Goal: Task Accomplishment & Management: Use online tool/utility

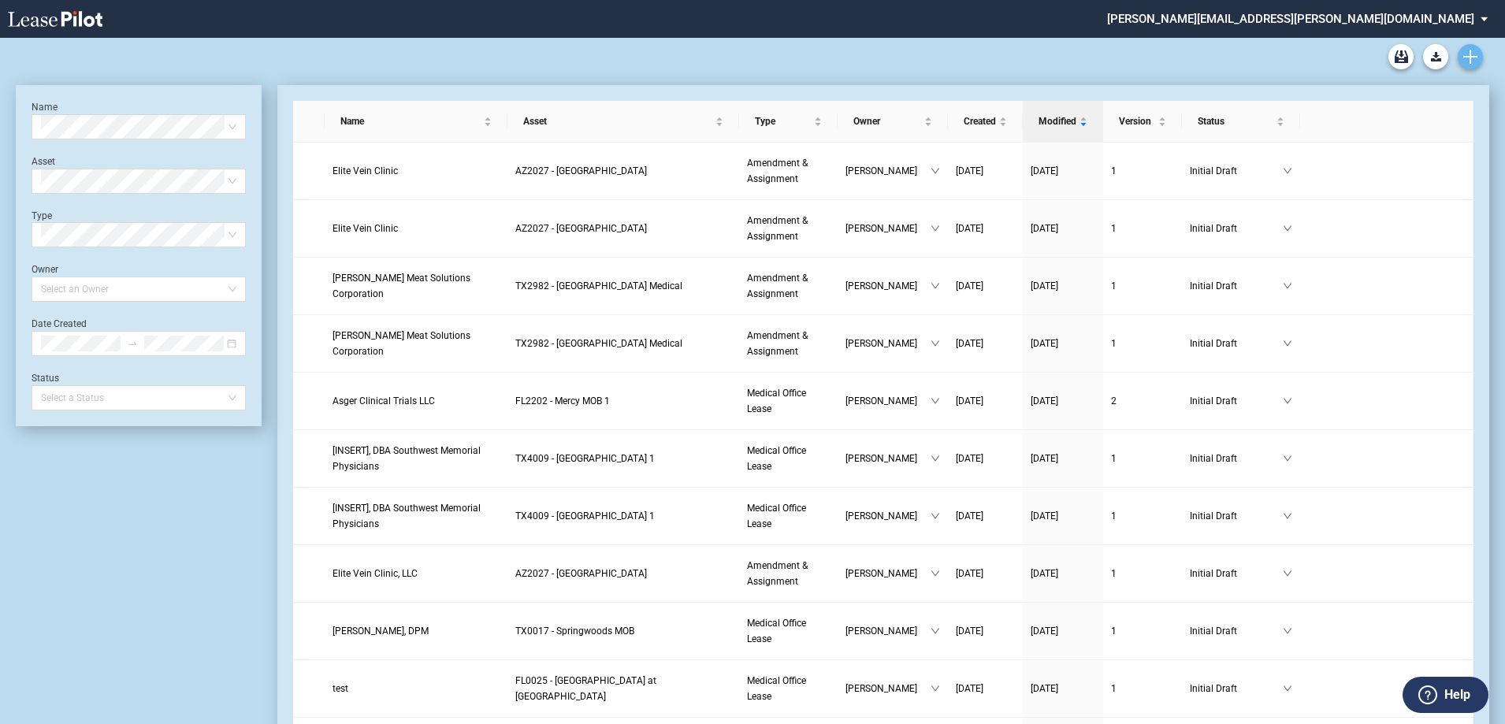
click at [1477, 56] on link "Create new document" at bounding box center [1469, 56] width 25 height 25
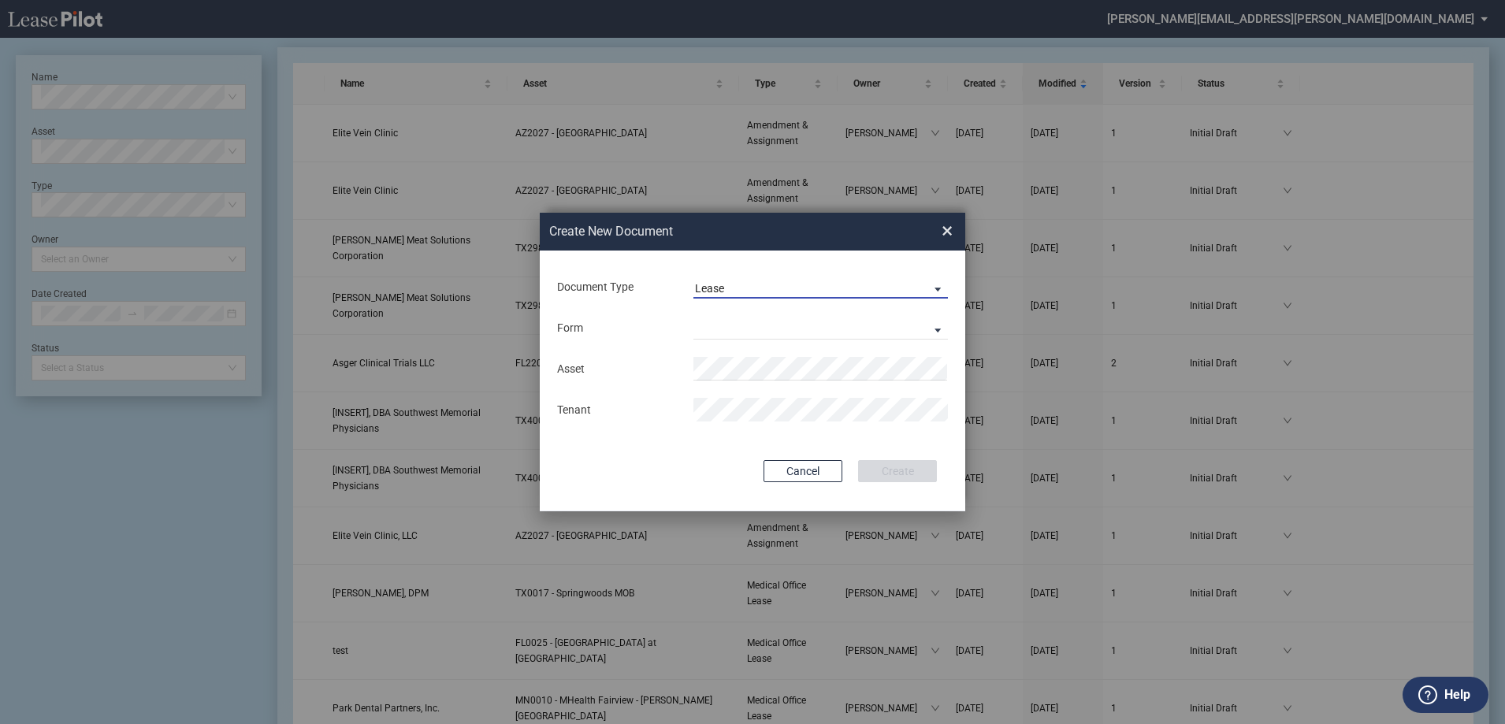
click at [774, 284] on span "Lease" at bounding box center [808, 289] width 226 height 16
click at [761, 327] on div "Amendment" at bounding box center [729, 325] width 68 height 17
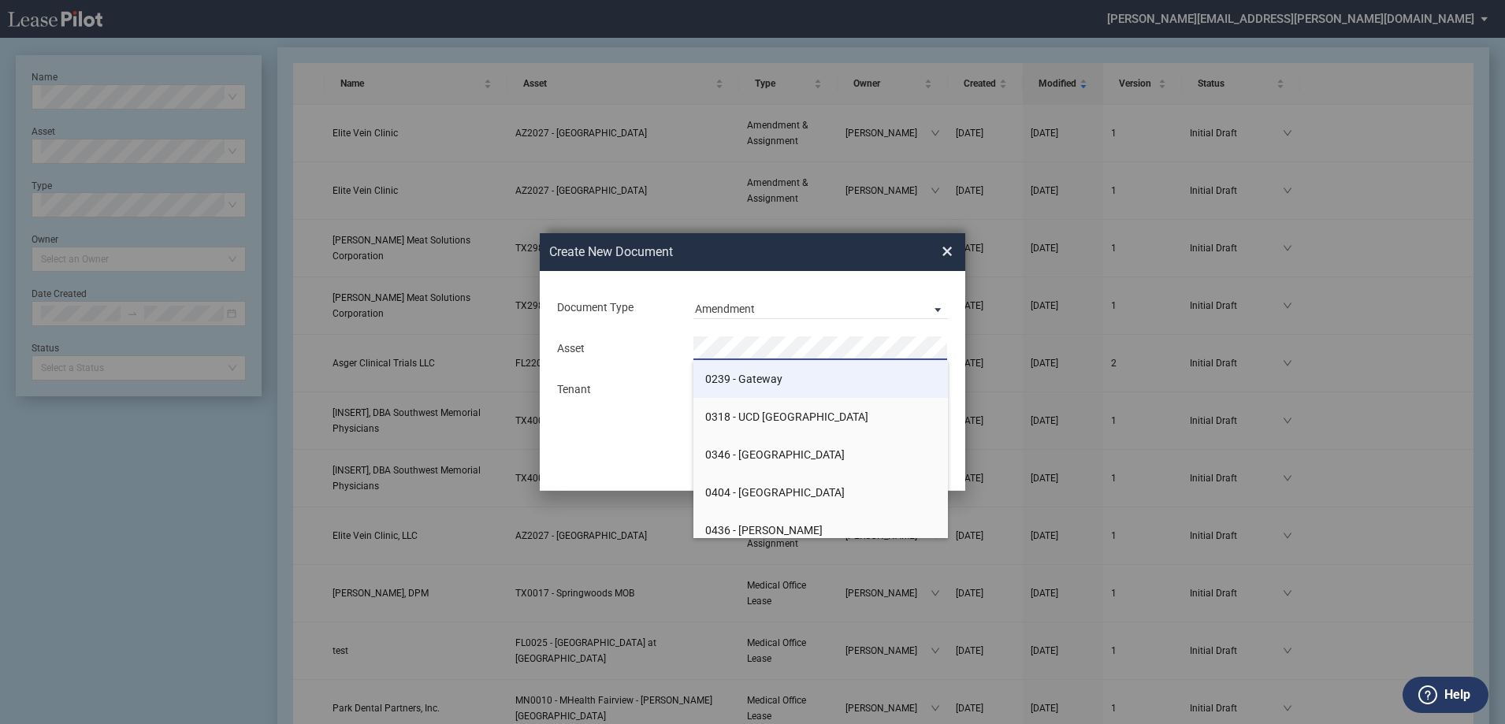
click at [795, 372] on li "0239 - Gateway" at bounding box center [820, 379] width 254 height 38
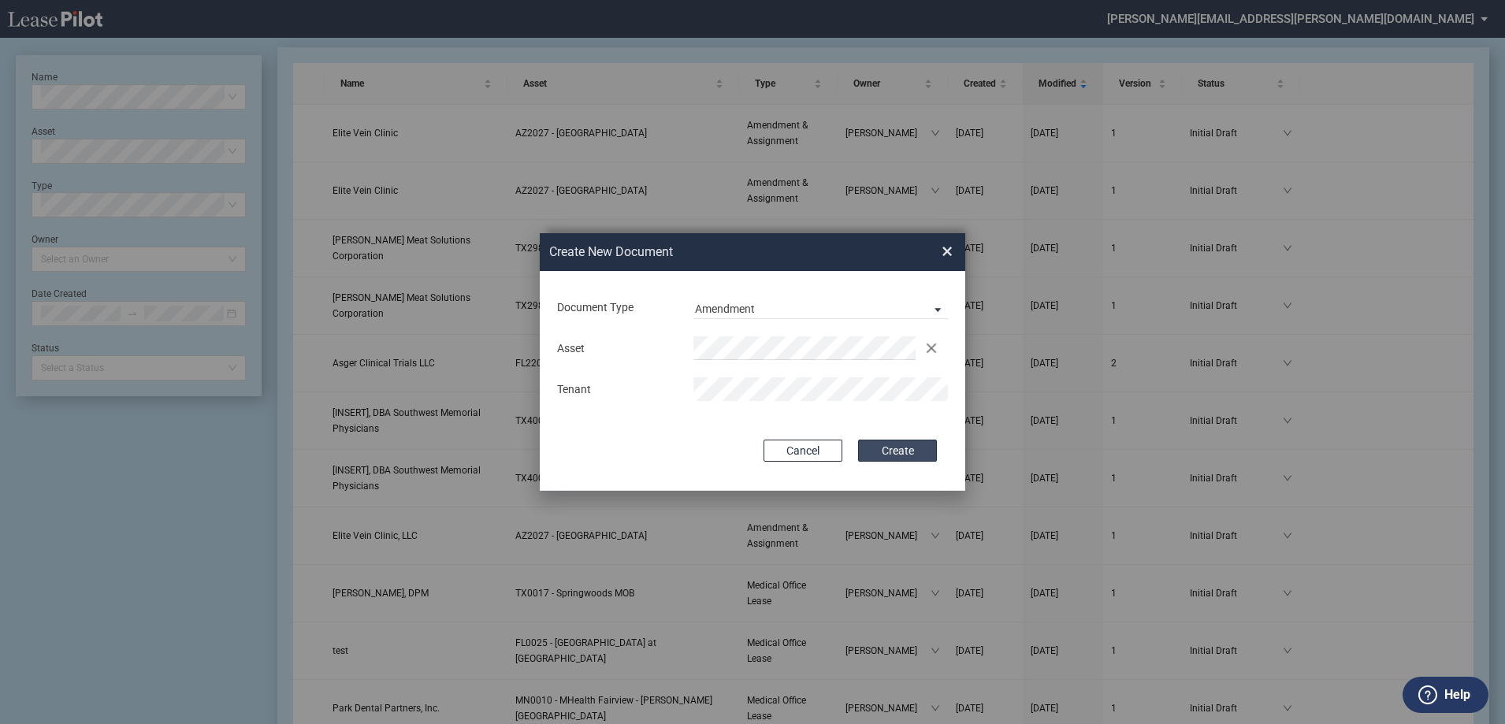
click at [909, 455] on button "Create" at bounding box center [897, 451] width 79 height 22
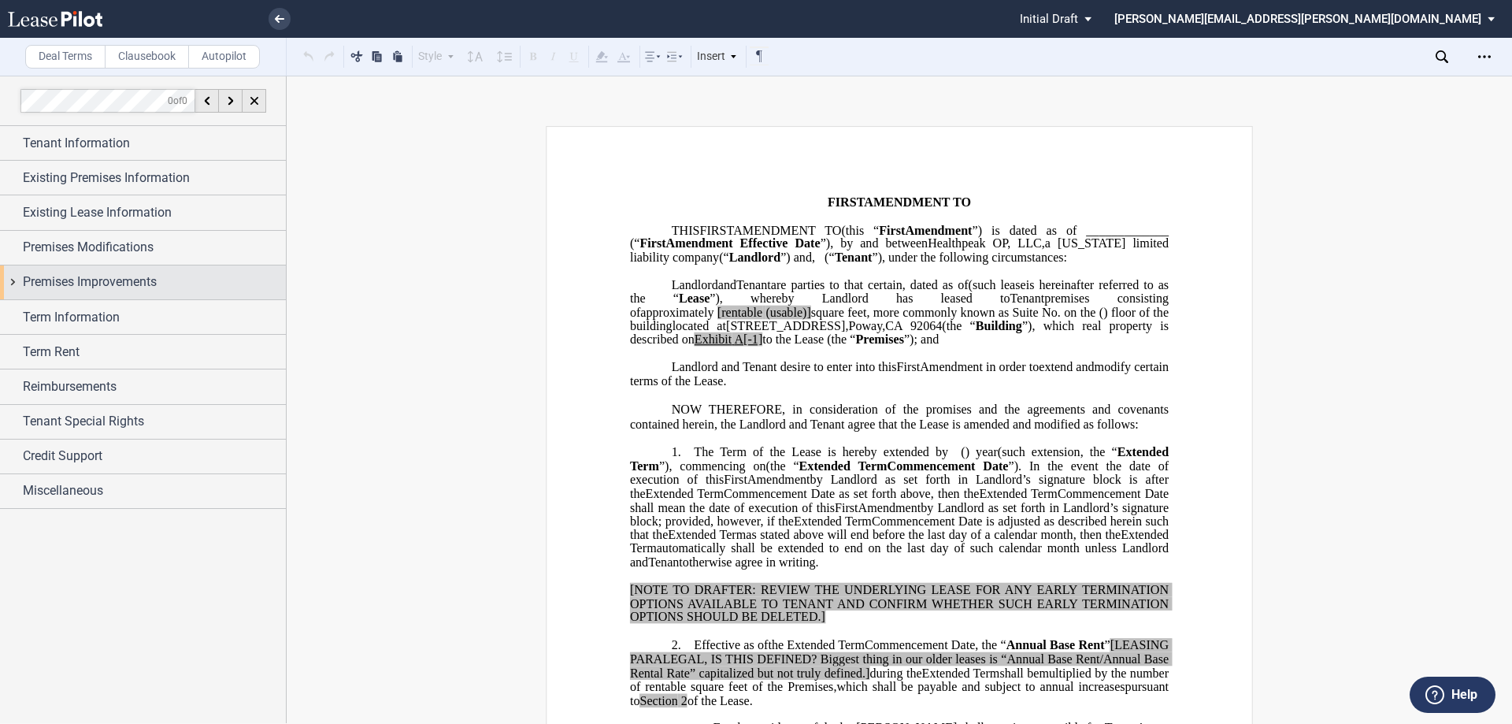
click at [106, 275] on span "Premises Improvements" at bounding box center [90, 282] width 134 height 19
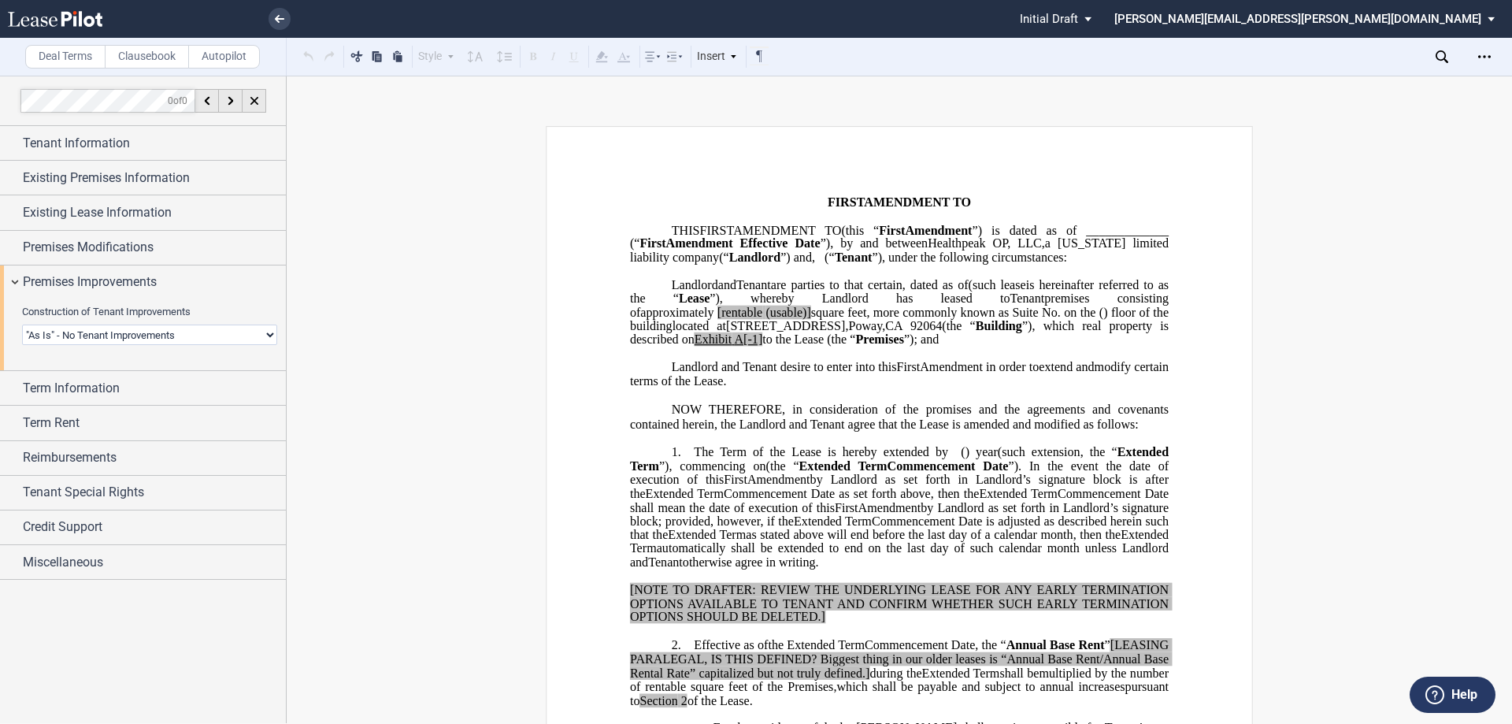
click at [173, 336] on select "Landlord Constructs Tenant Improvements Tenant Constructs Tenant Improvements "…" at bounding box center [149, 335] width 255 height 20
click at [22, 325] on select "Landlord Constructs Tenant Improvements Tenant Constructs Tenant Improvements "…" at bounding box center [149, 335] width 255 height 20
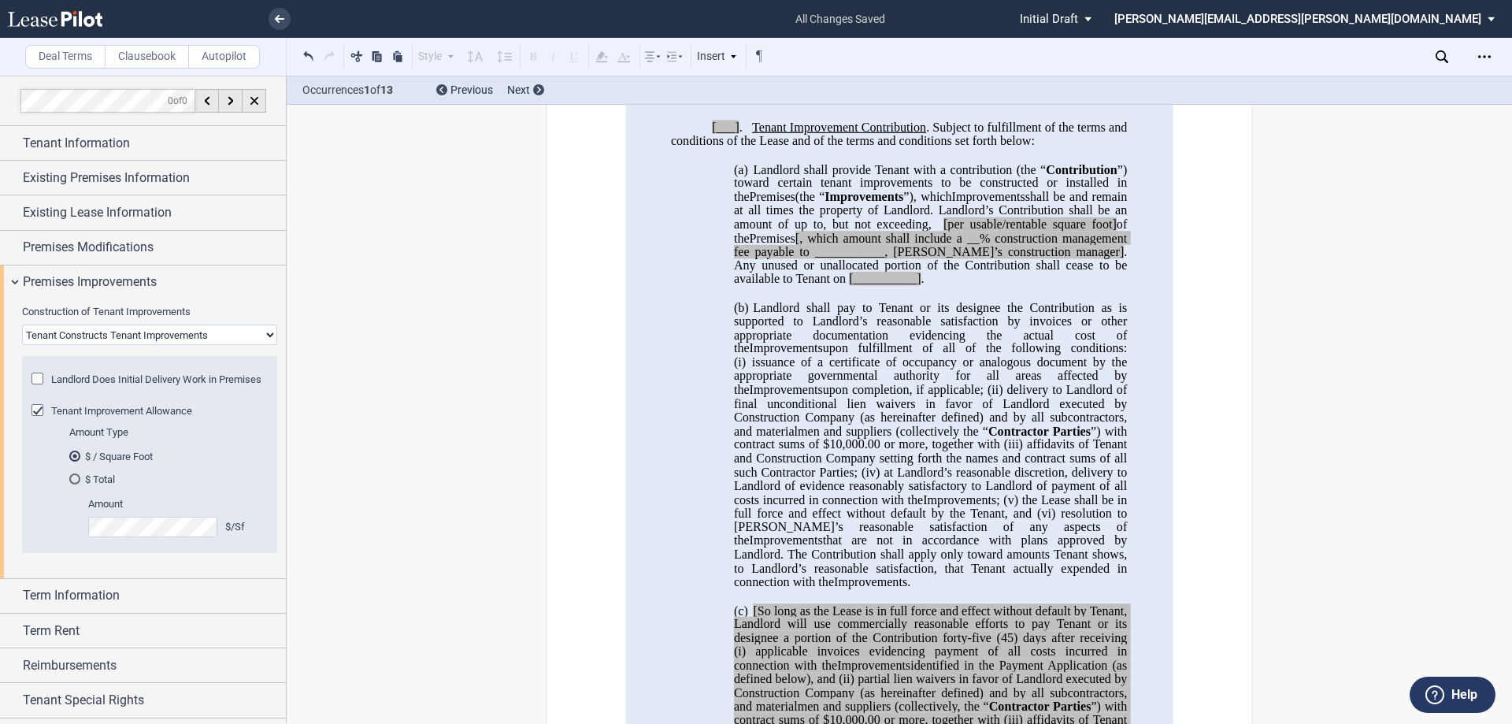
scroll to position [709, 0]
click at [1033, 371] on span "upon fulfillment of all of the following conditions: (i)" at bounding box center [932, 357] width 396 height 28
click at [1441, 57] on icon at bounding box center [1442, 56] width 13 height 13
click at [153, 337] on select "Landlord Constructs Tenant Improvements Tenant Constructs Tenant Improvements "…" at bounding box center [149, 335] width 255 height 20
select select "landlord"
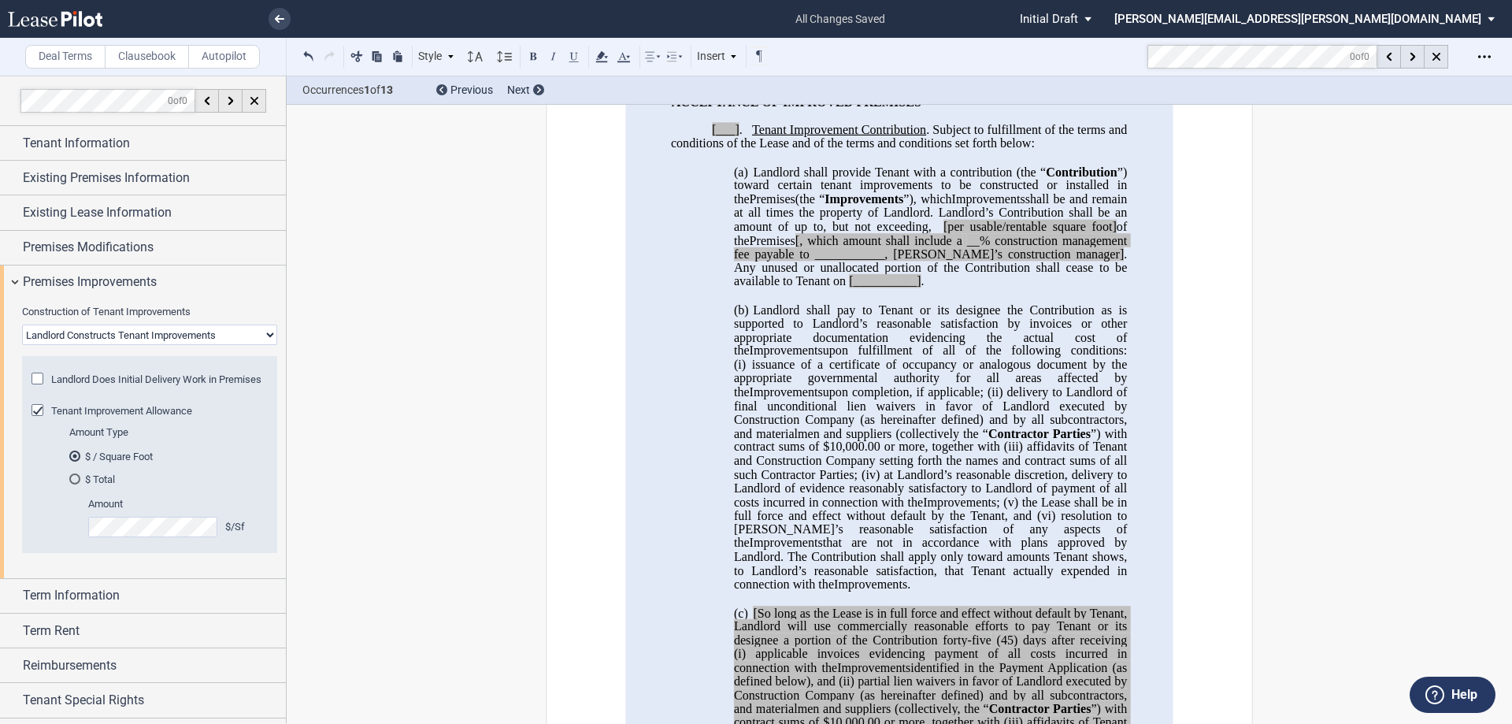
click at [22, 325] on select "Landlord Constructs Tenant Improvements Tenant Constructs Tenant Improvements "…" at bounding box center [149, 335] width 255 height 20
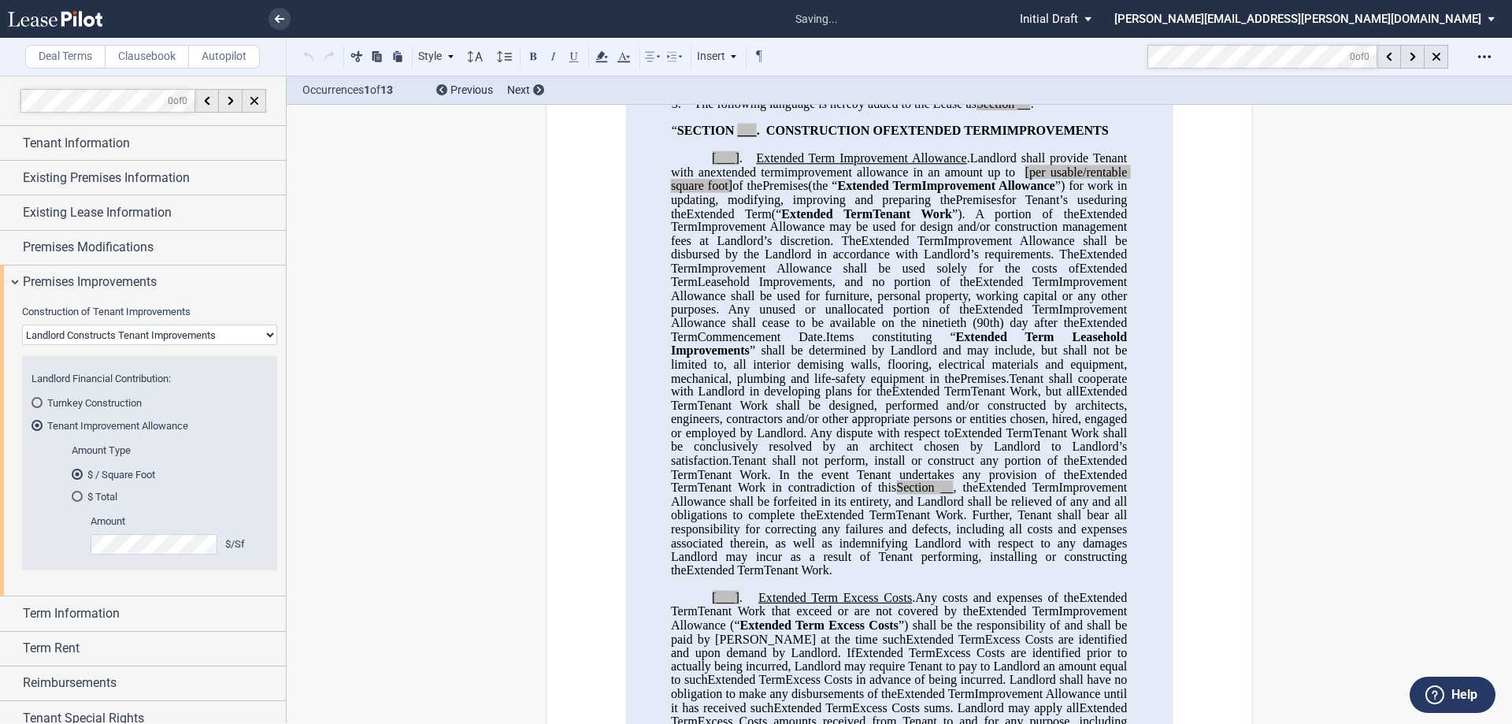
scroll to position [630, 0]
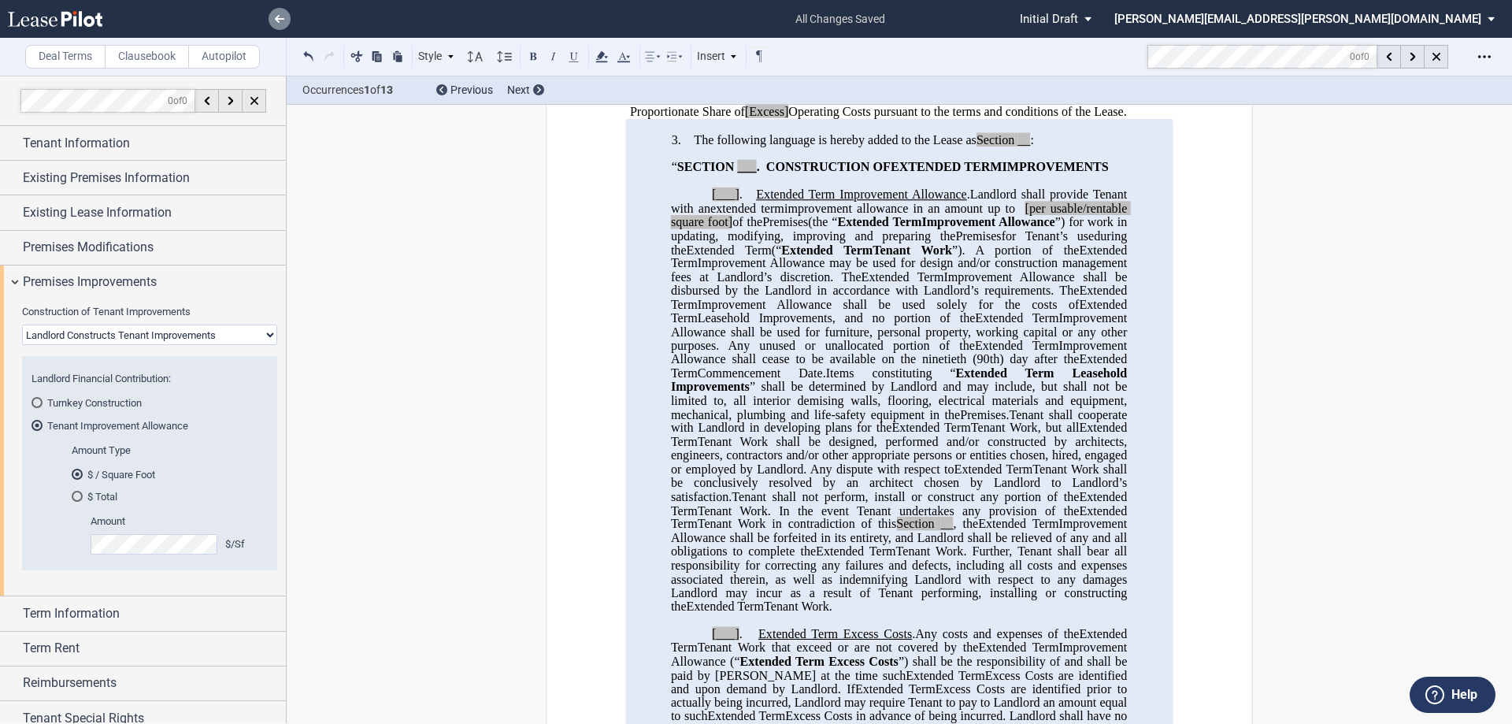
click at [284, 14] on link at bounding box center [280, 19] width 22 height 22
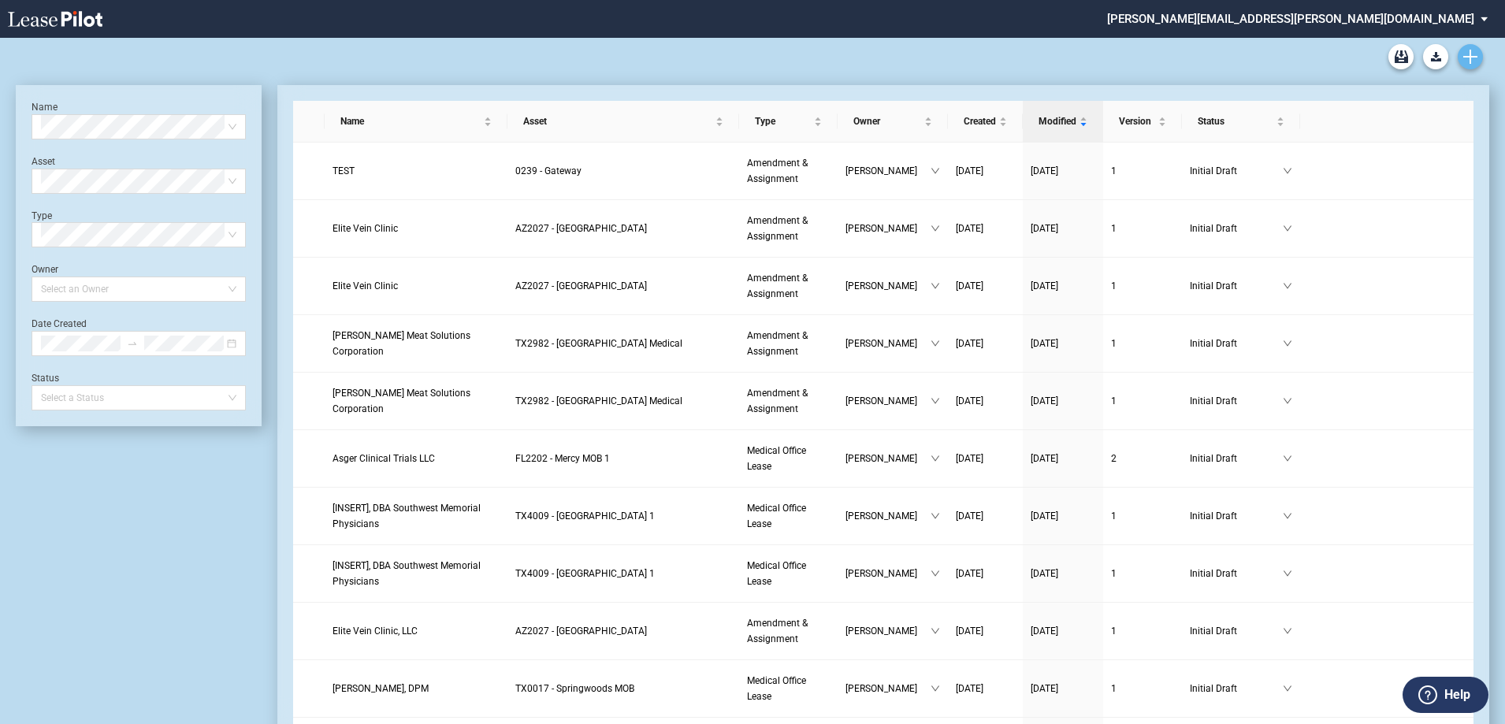
click at [1475, 53] on icon "Create new document" at bounding box center [1470, 57] width 14 height 14
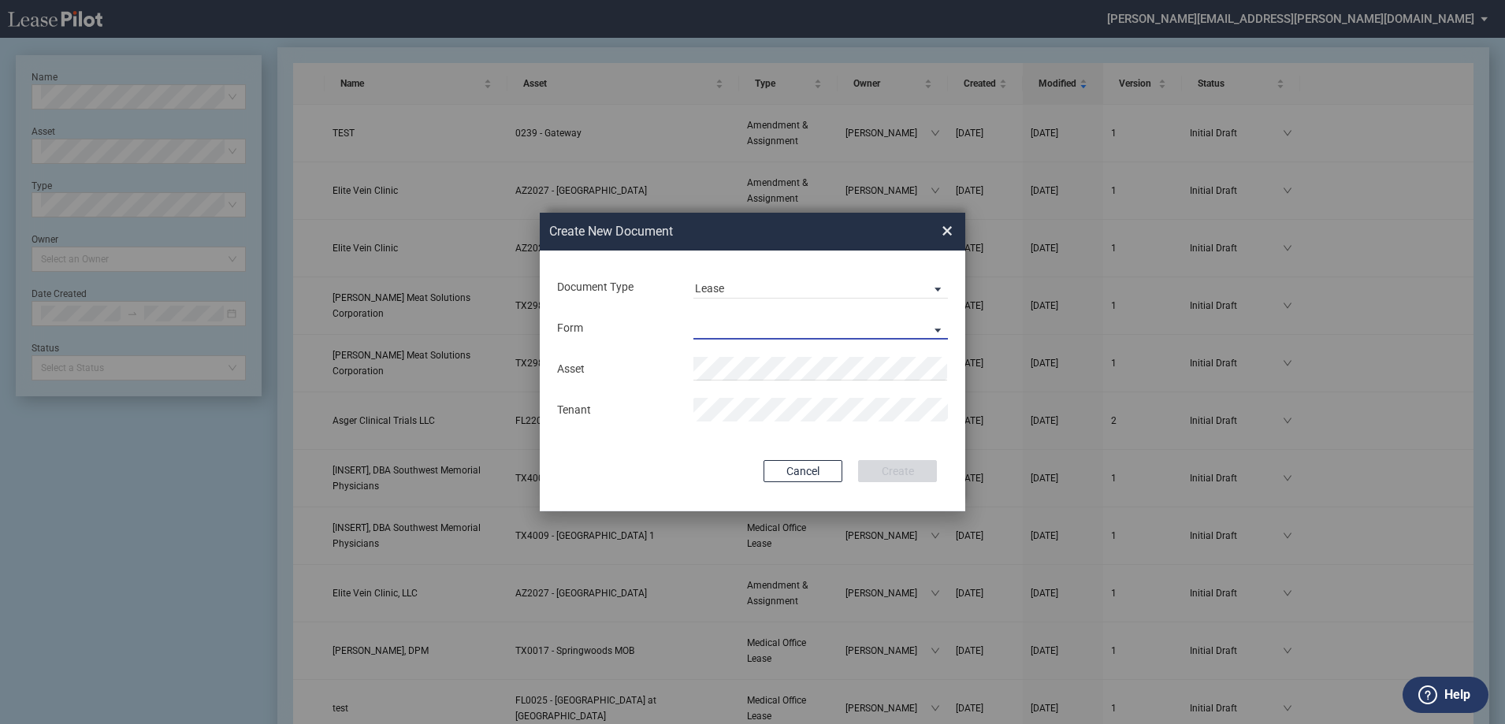
click at [767, 319] on md-select "Medical Office Lease Scottsdale Lease Louisville Lease 1370 Medical Place Lease…" at bounding box center [820, 328] width 254 height 24
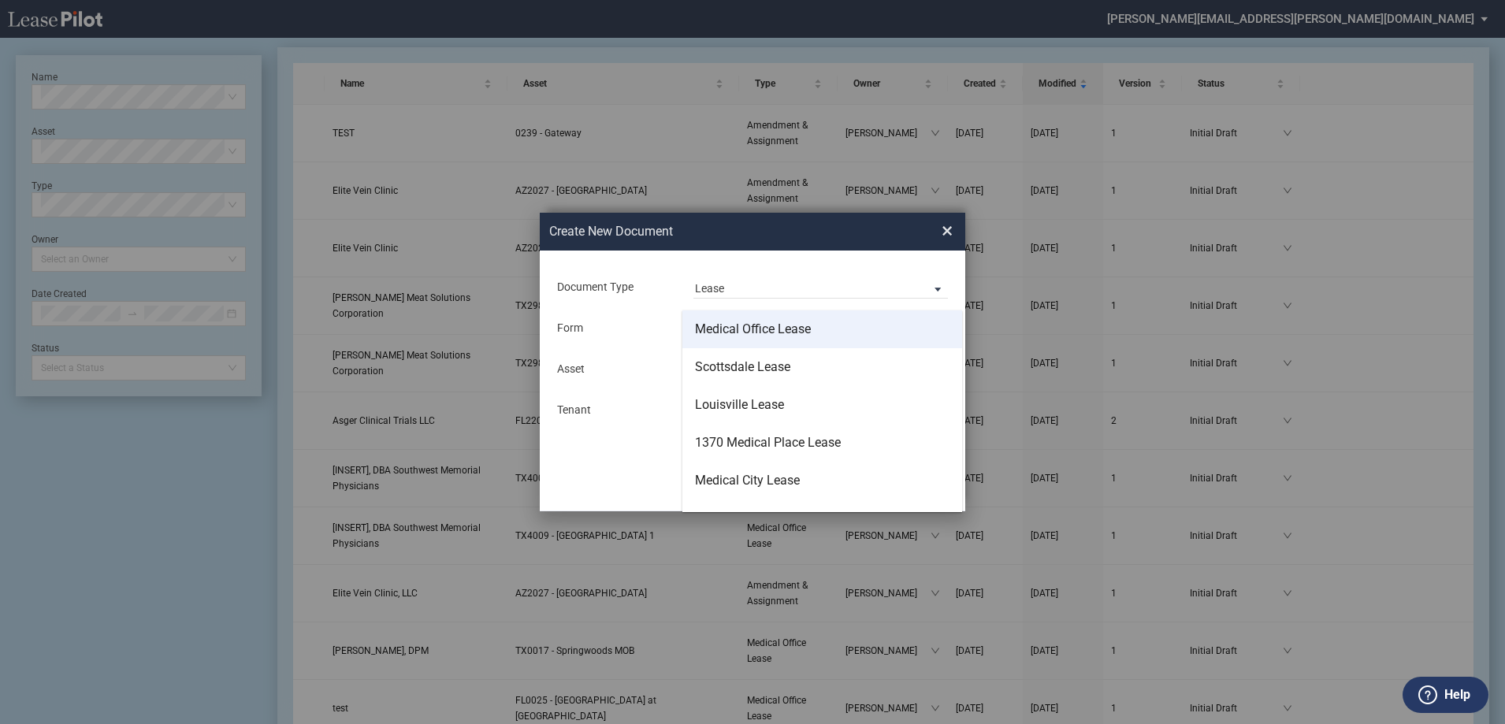
click at [772, 334] on div "Medical Office Lease" at bounding box center [753, 329] width 116 height 17
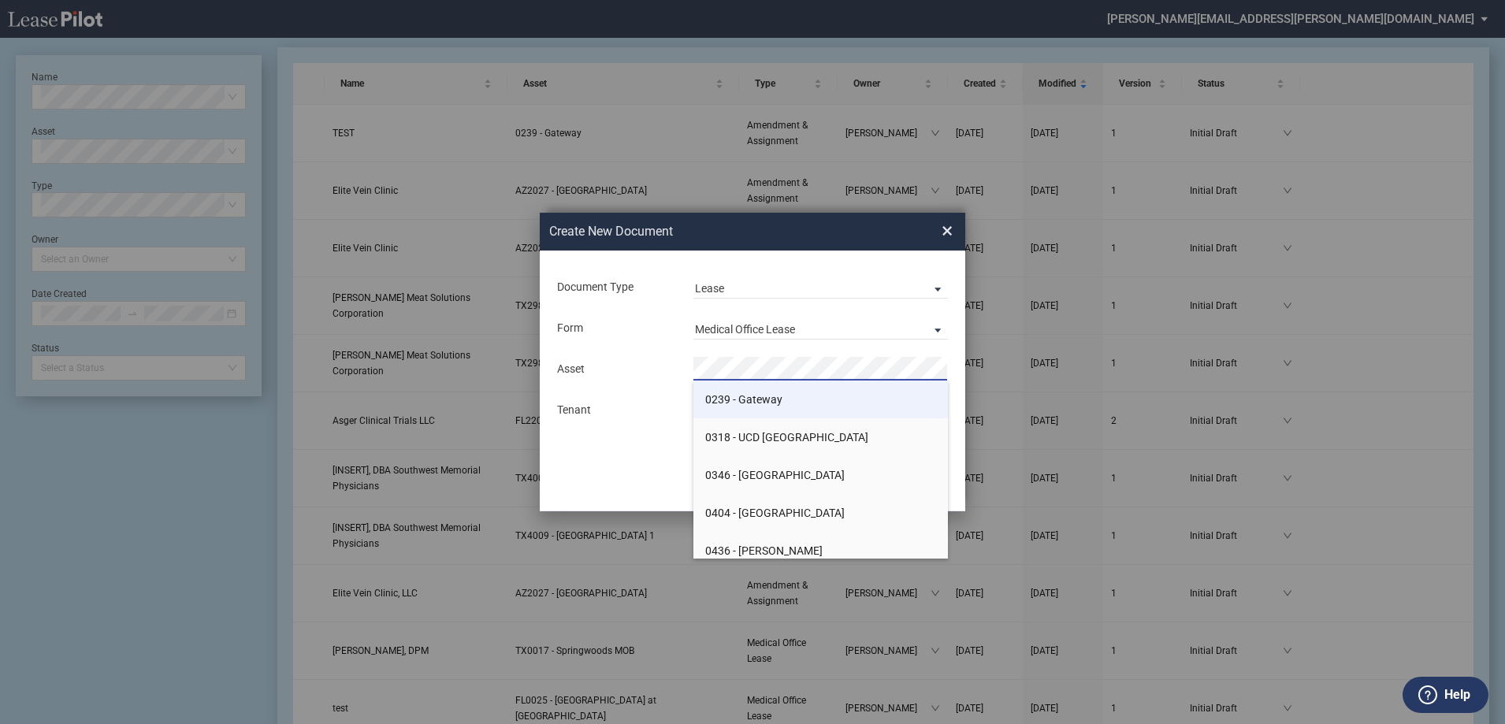
click at [750, 398] on span "0239 - Gateway" at bounding box center [743, 399] width 77 height 13
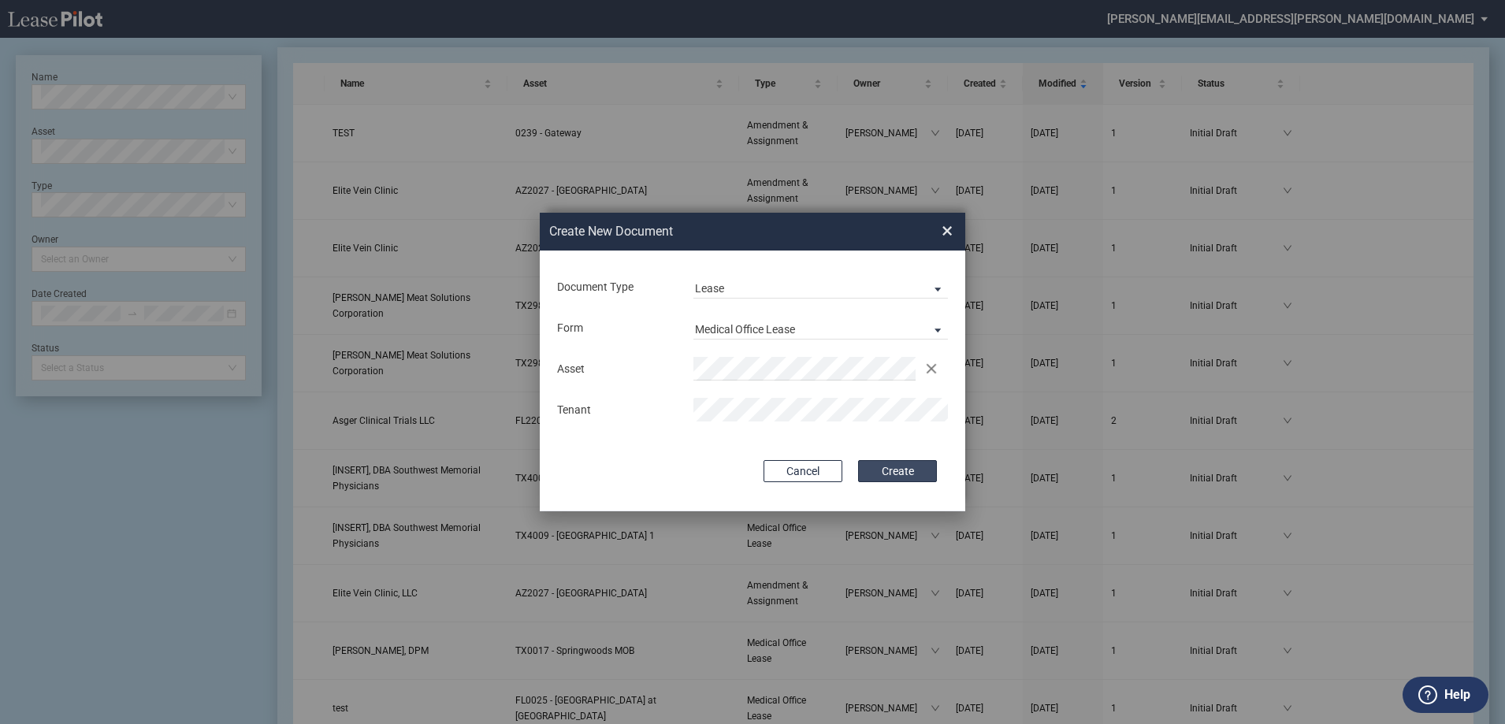
click at [899, 475] on button "Create" at bounding box center [897, 471] width 79 height 22
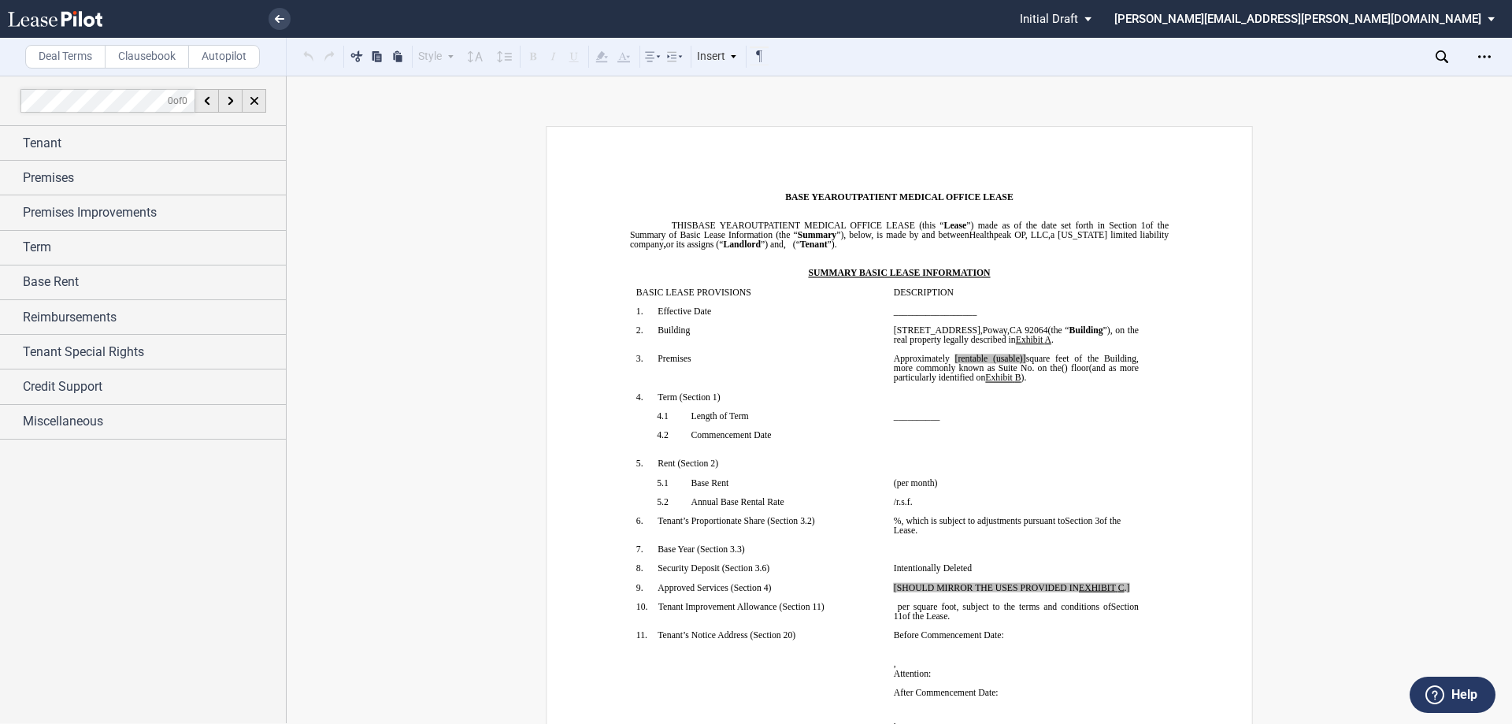
drag, startPoint x: 1329, startPoint y: 232, endPoint x: 1353, endPoint y: 213, distance: 30.3
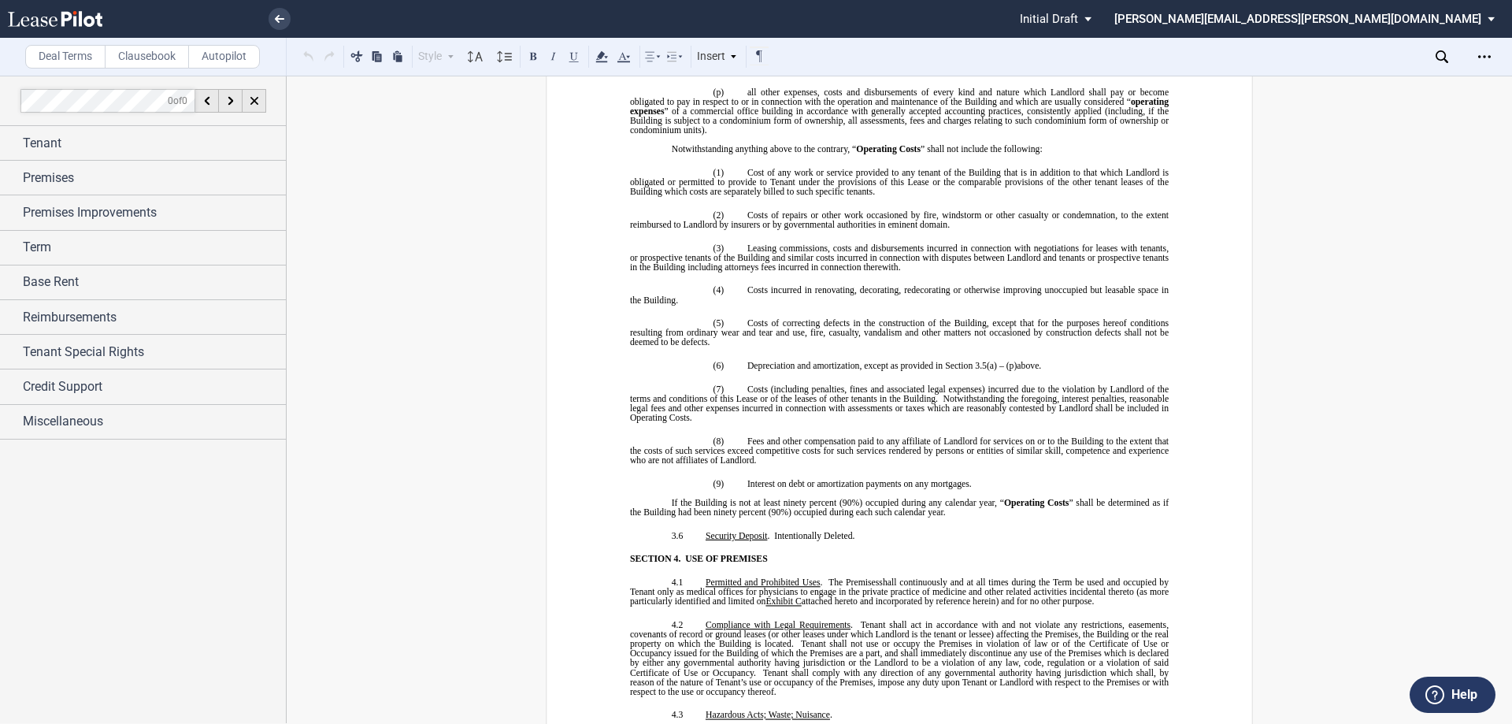
scroll to position [3108, 0]
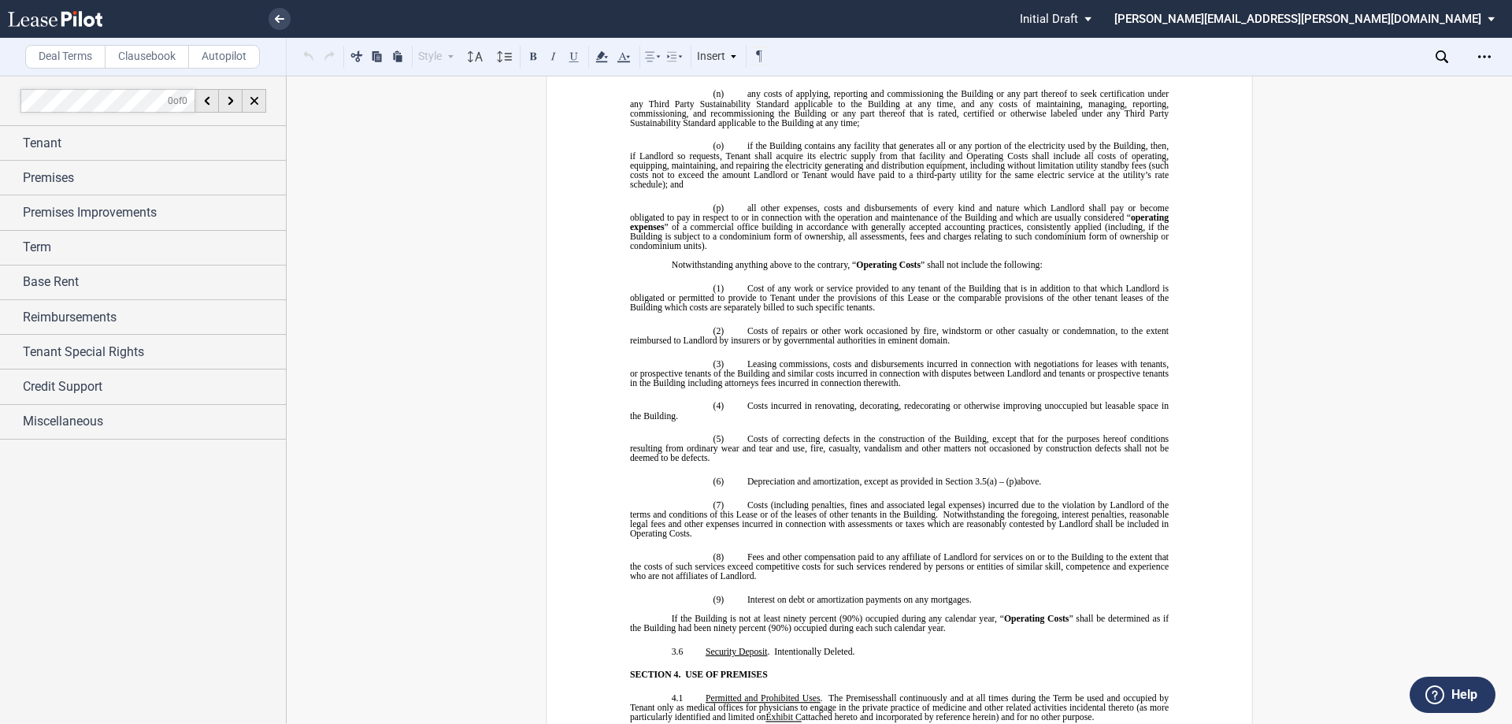
click at [1084, 165] on span "if the Building contains any facility that generates all or any portion of the …" at bounding box center [900, 166] width 541 height 48
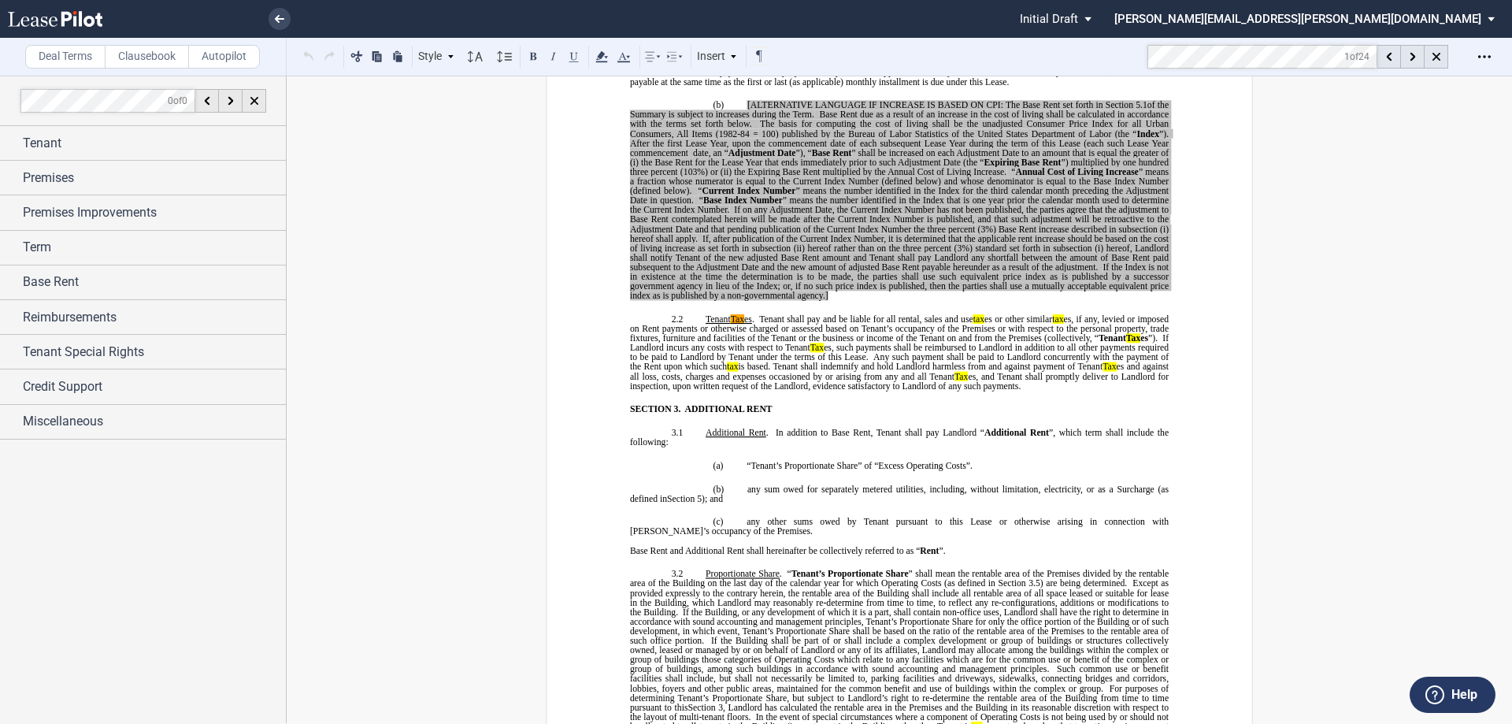
scroll to position [1185, 0]
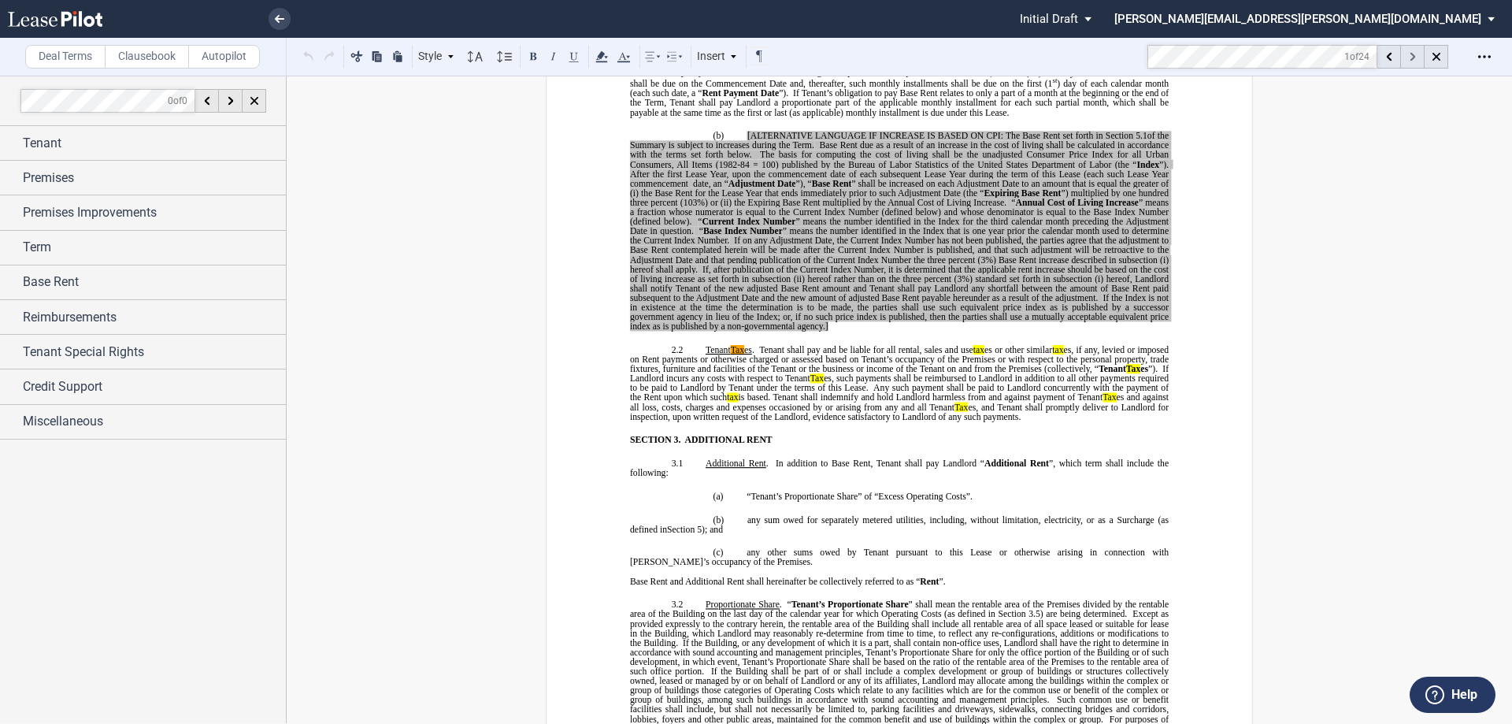
click at [1412, 58] on use at bounding box center [1413, 57] width 6 height 9
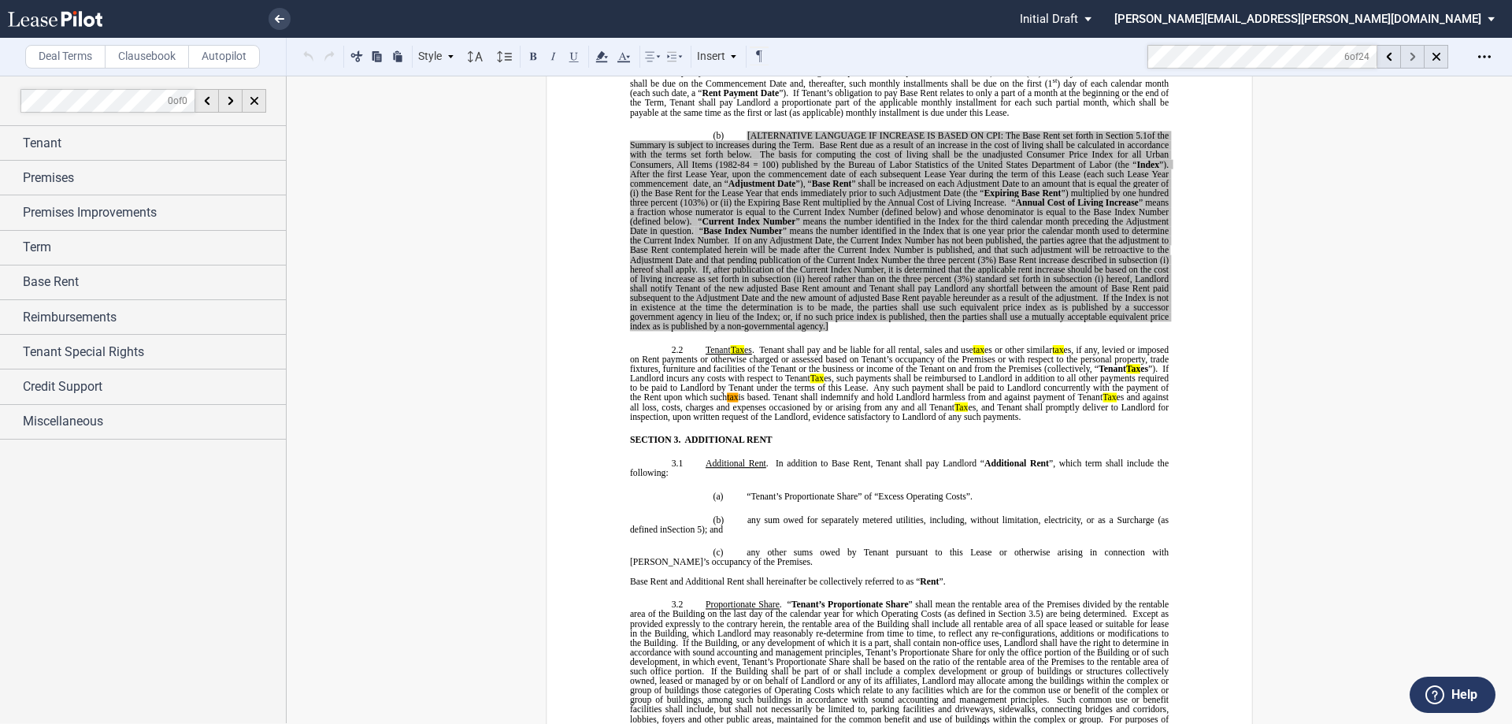
click at [1412, 58] on use at bounding box center [1413, 57] width 6 height 9
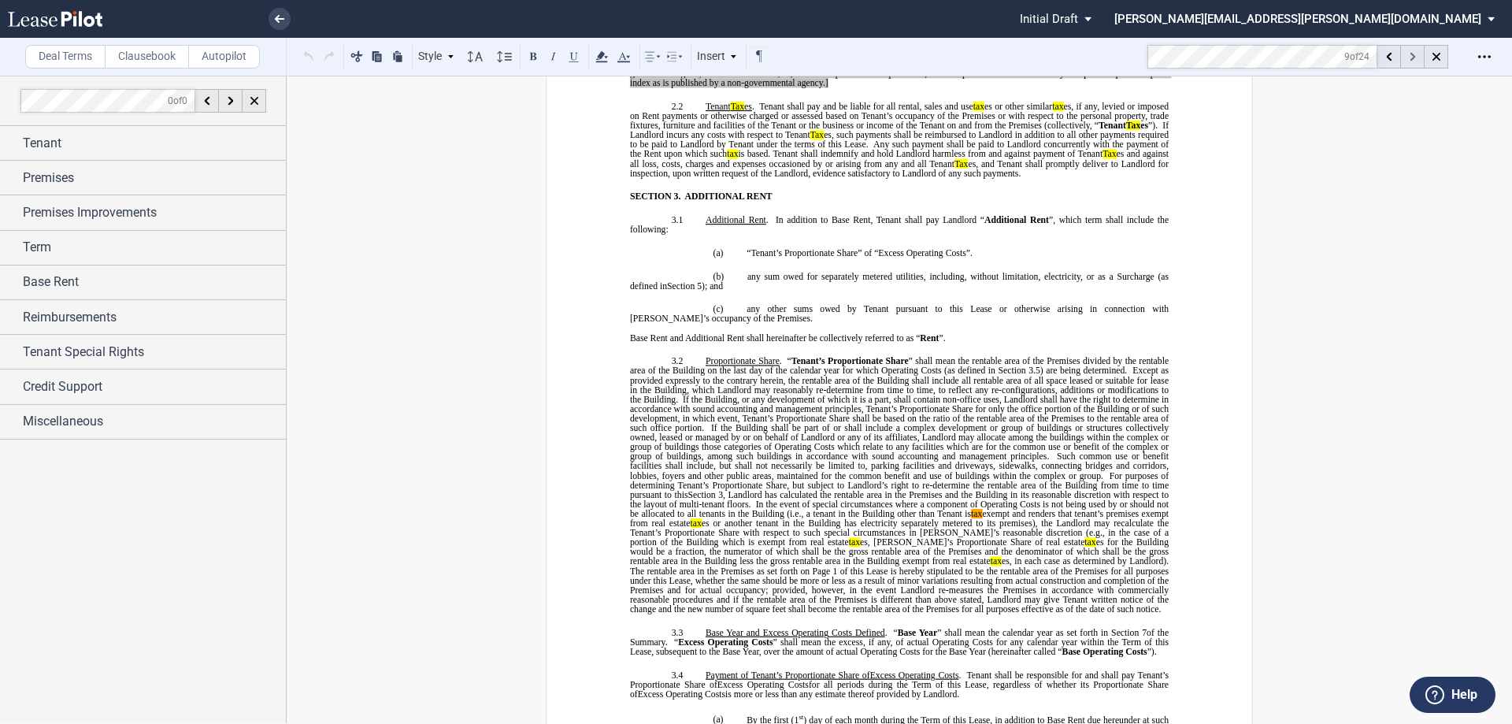
scroll to position [1592, 0]
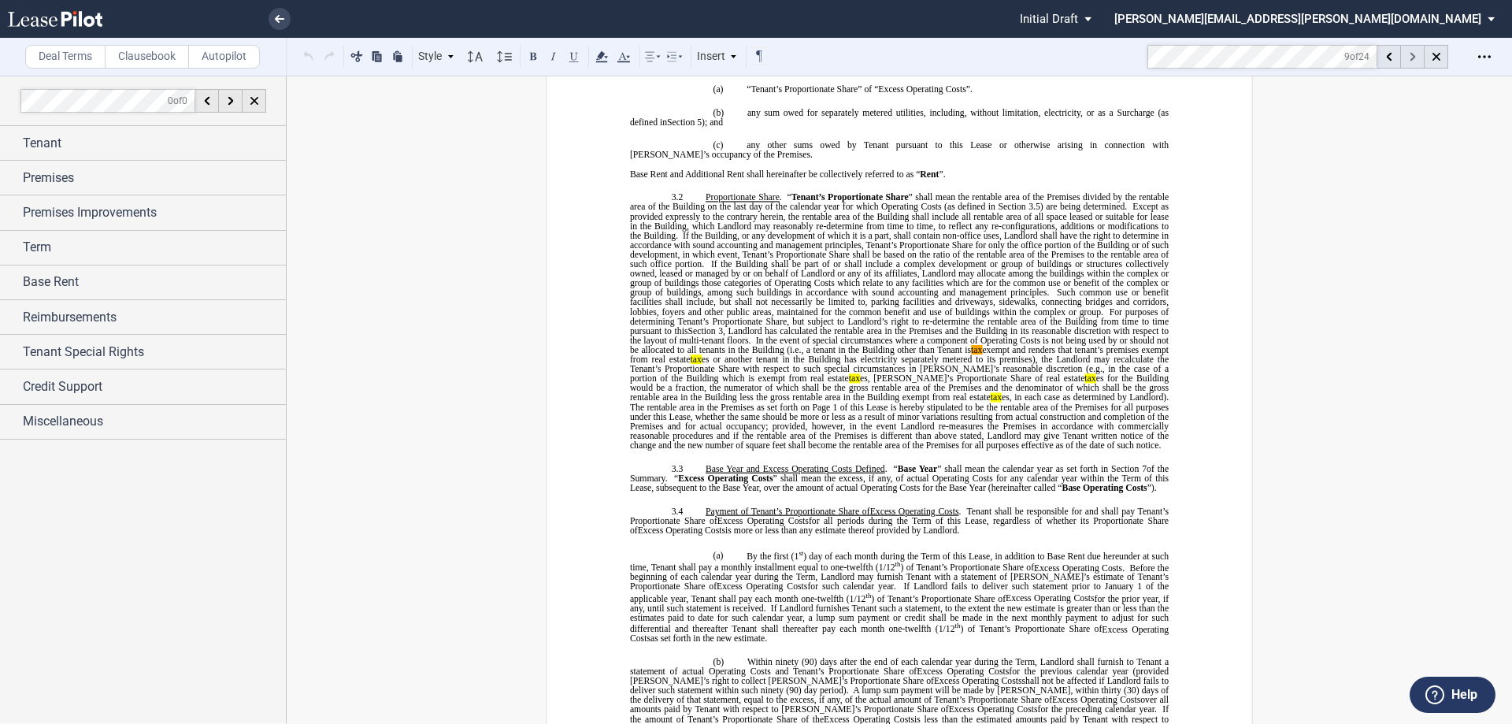
click at [1412, 58] on use at bounding box center [1413, 57] width 6 height 9
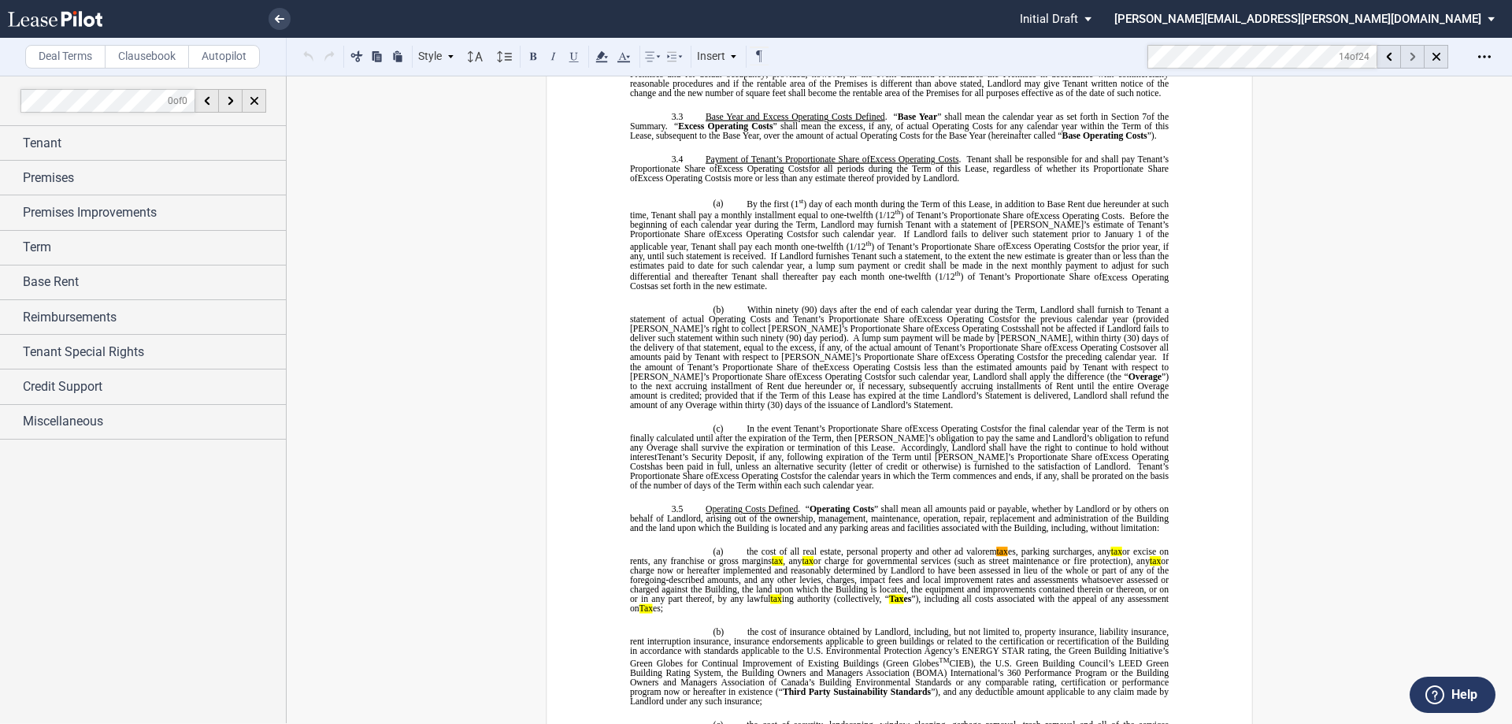
scroll to position [2146, 0]
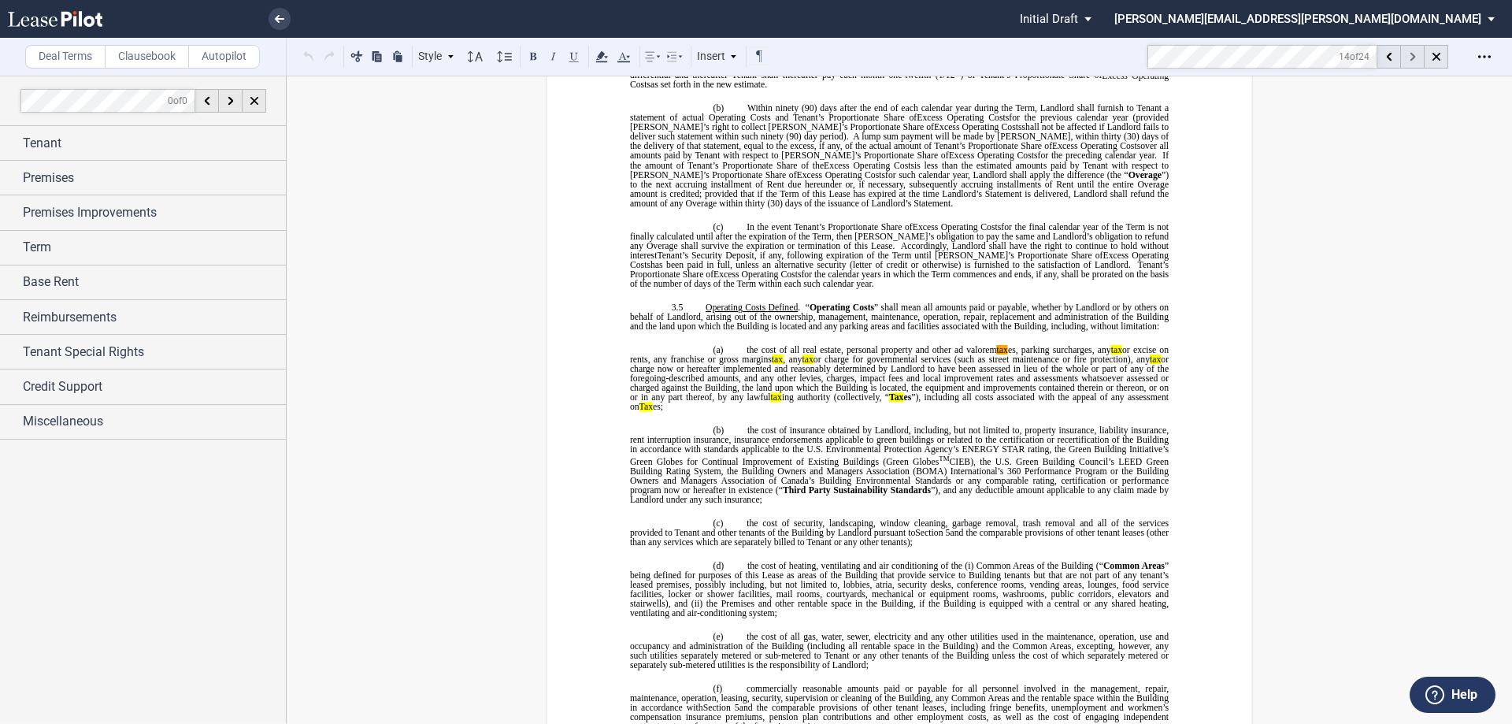
click at [1412, 58] on use at bounding box center [1413, 57] width 6 height 9
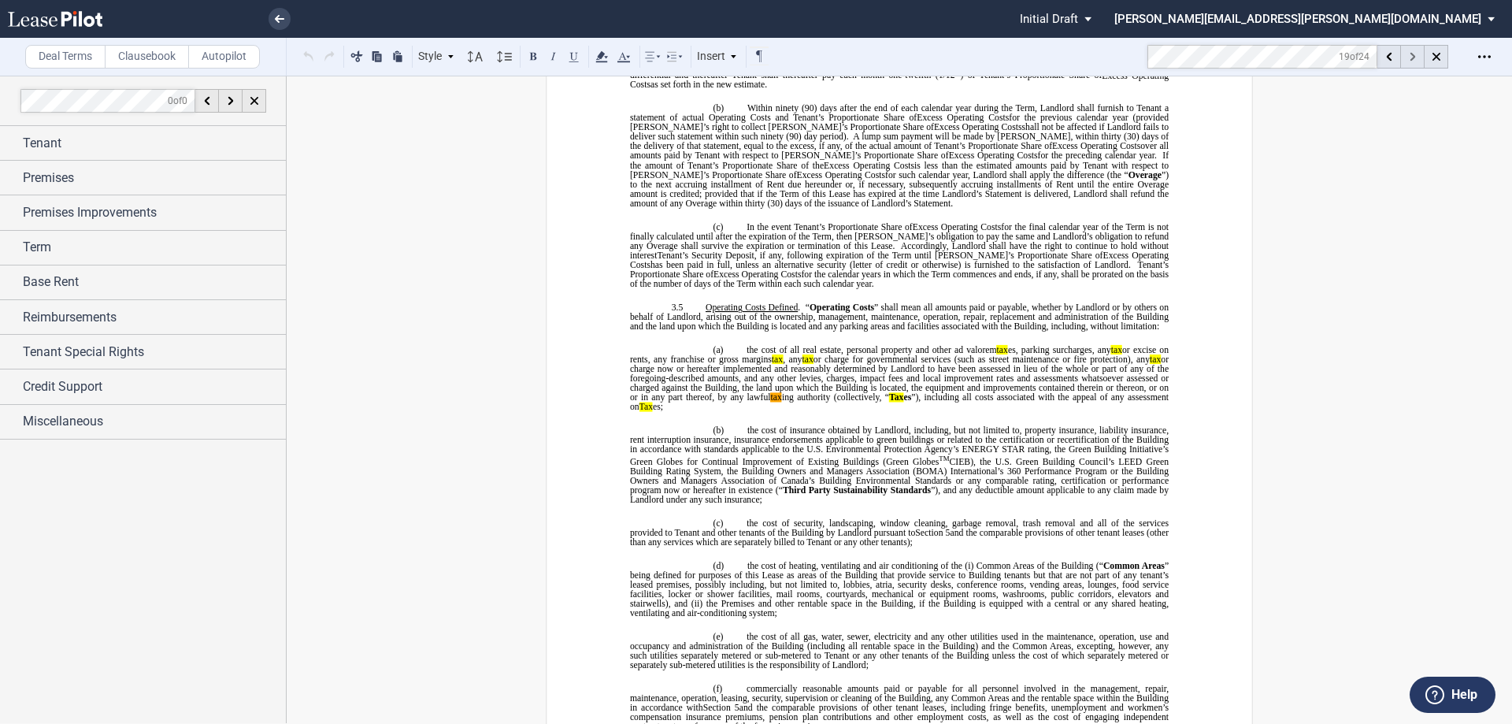
click at [1412, 58] on use at bounding box center [1413, 57] width 6 height 9
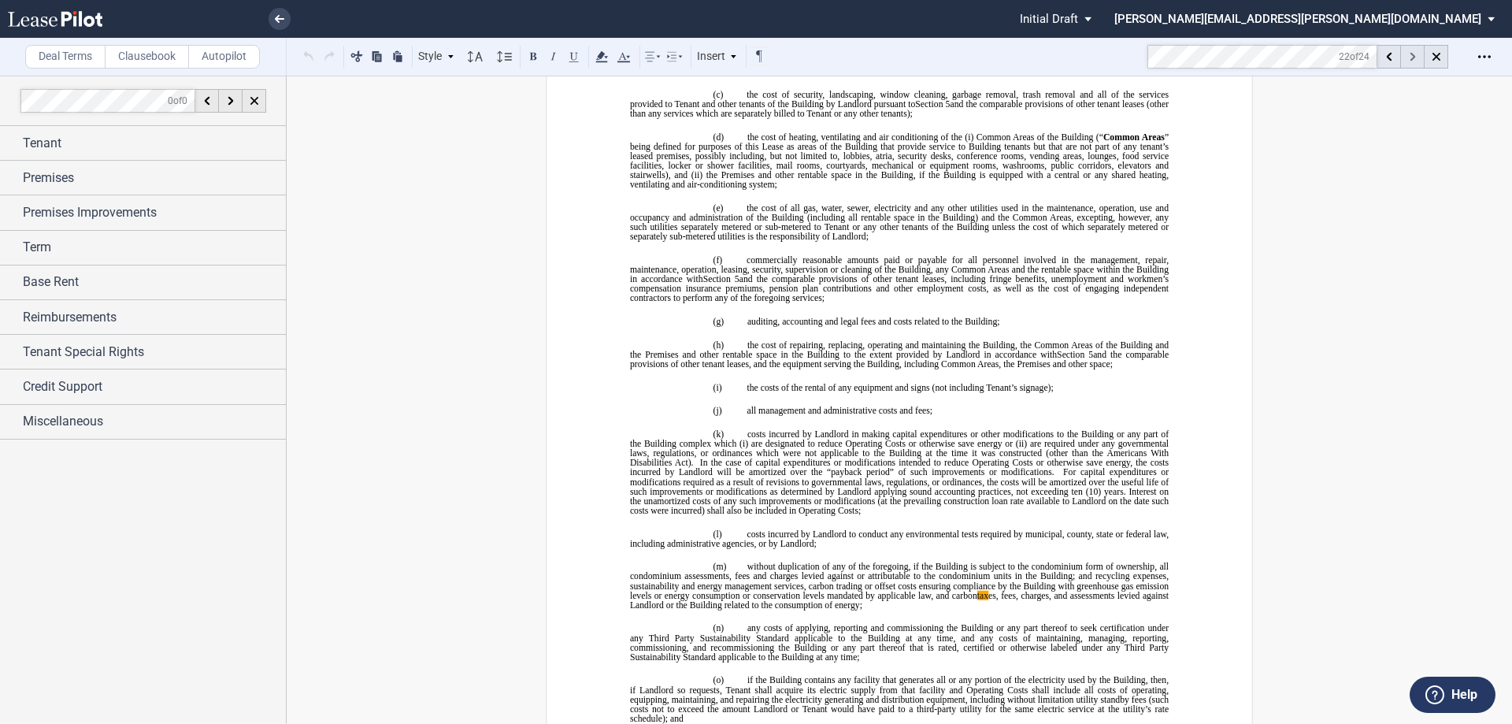
scroll to position [2820, 0]
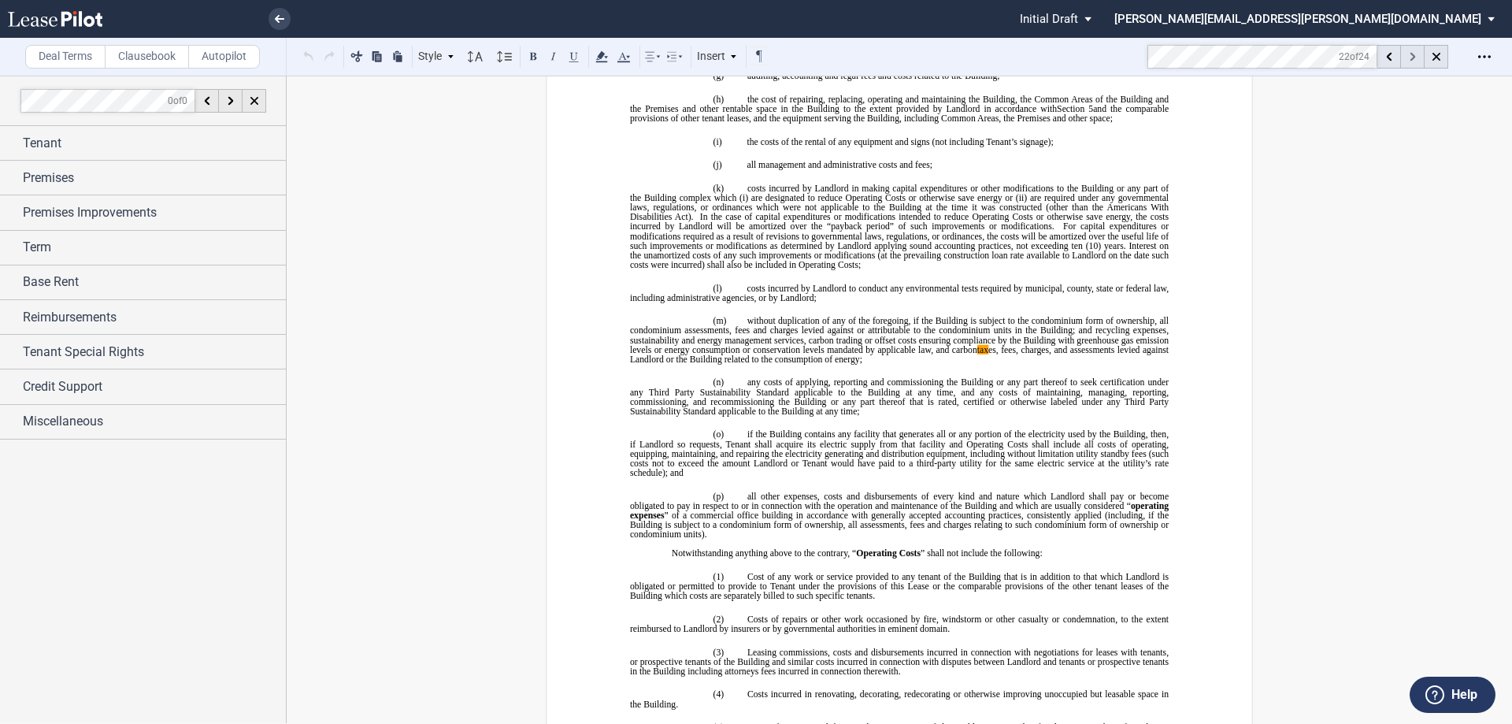
click at [1412, 58] on use at bounding box center [1413, 57] width 6 height 9
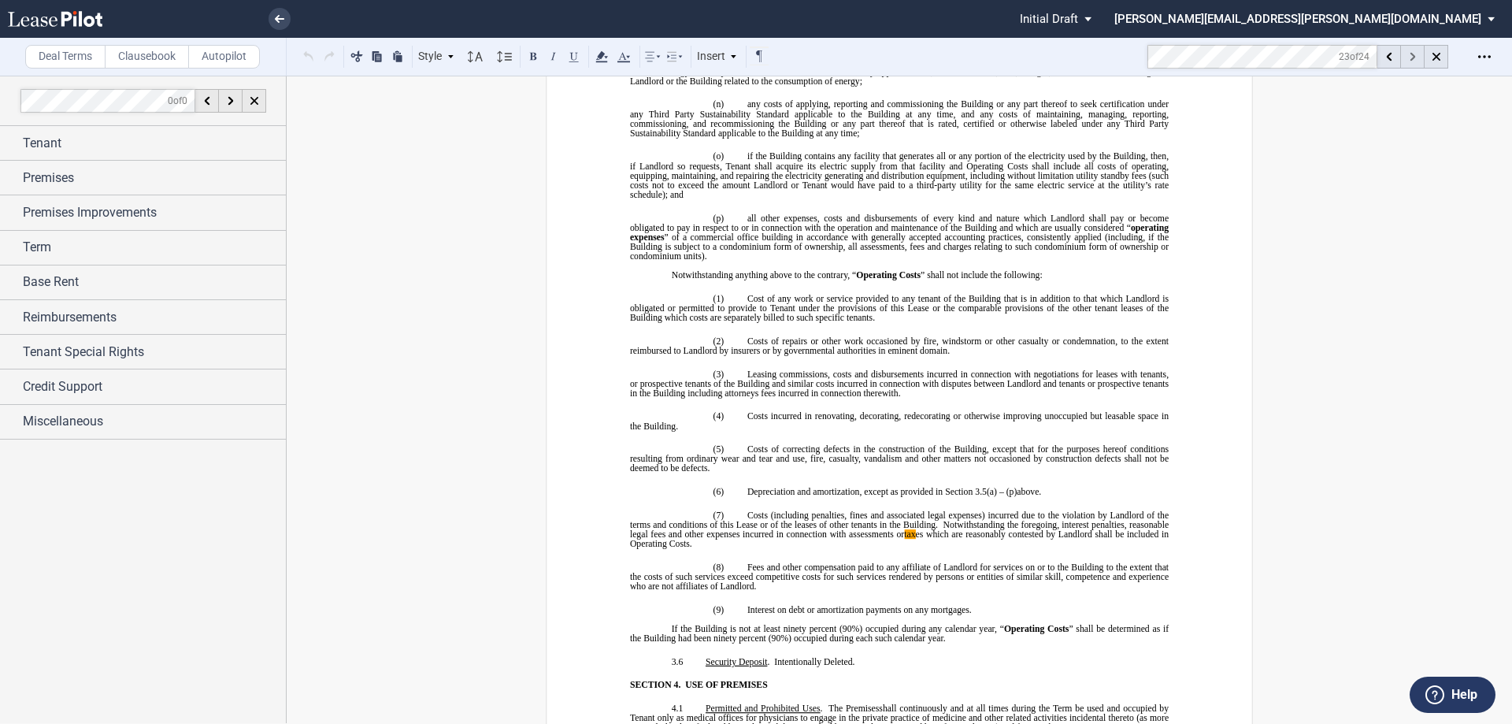
scroll to position [3283, 0]
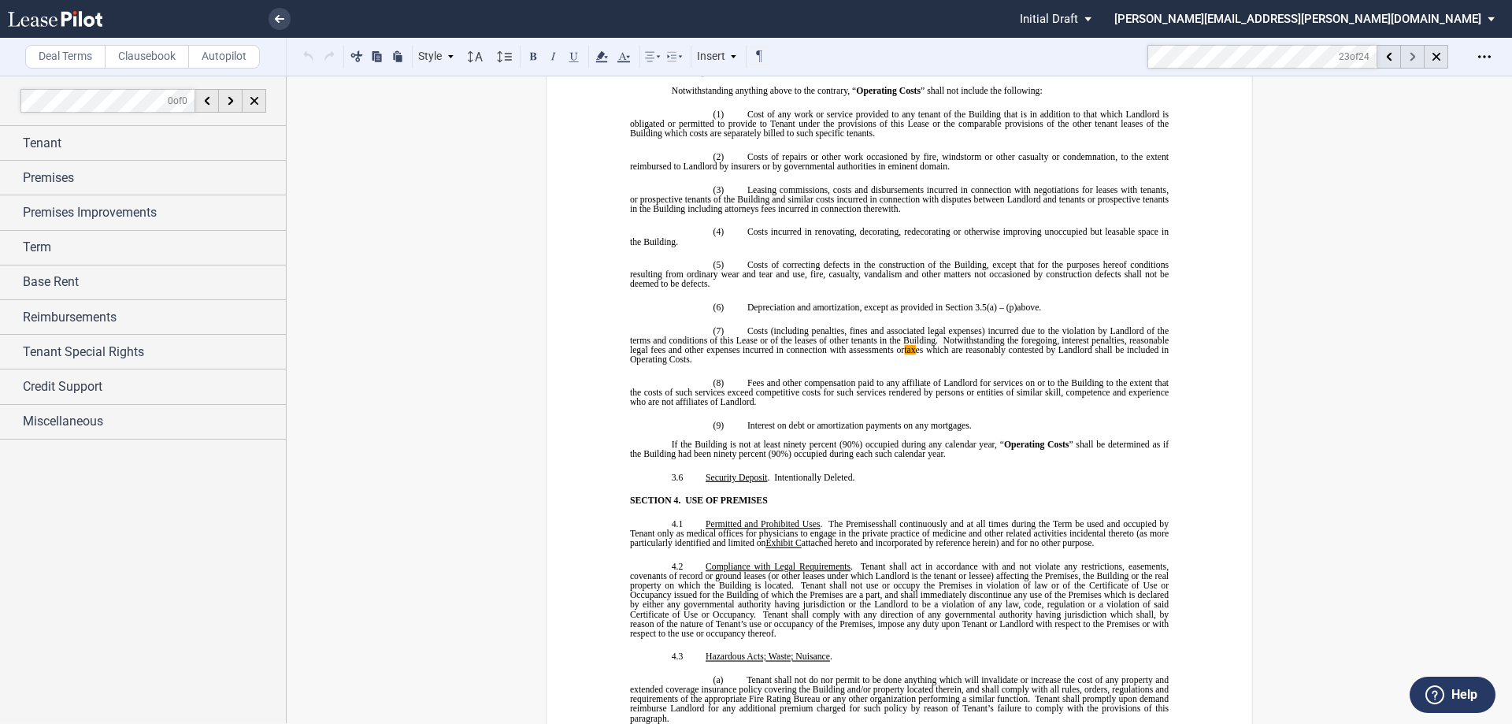
click at [1412, 58] on use at bounding box center [1413, 57] width 6 height 9
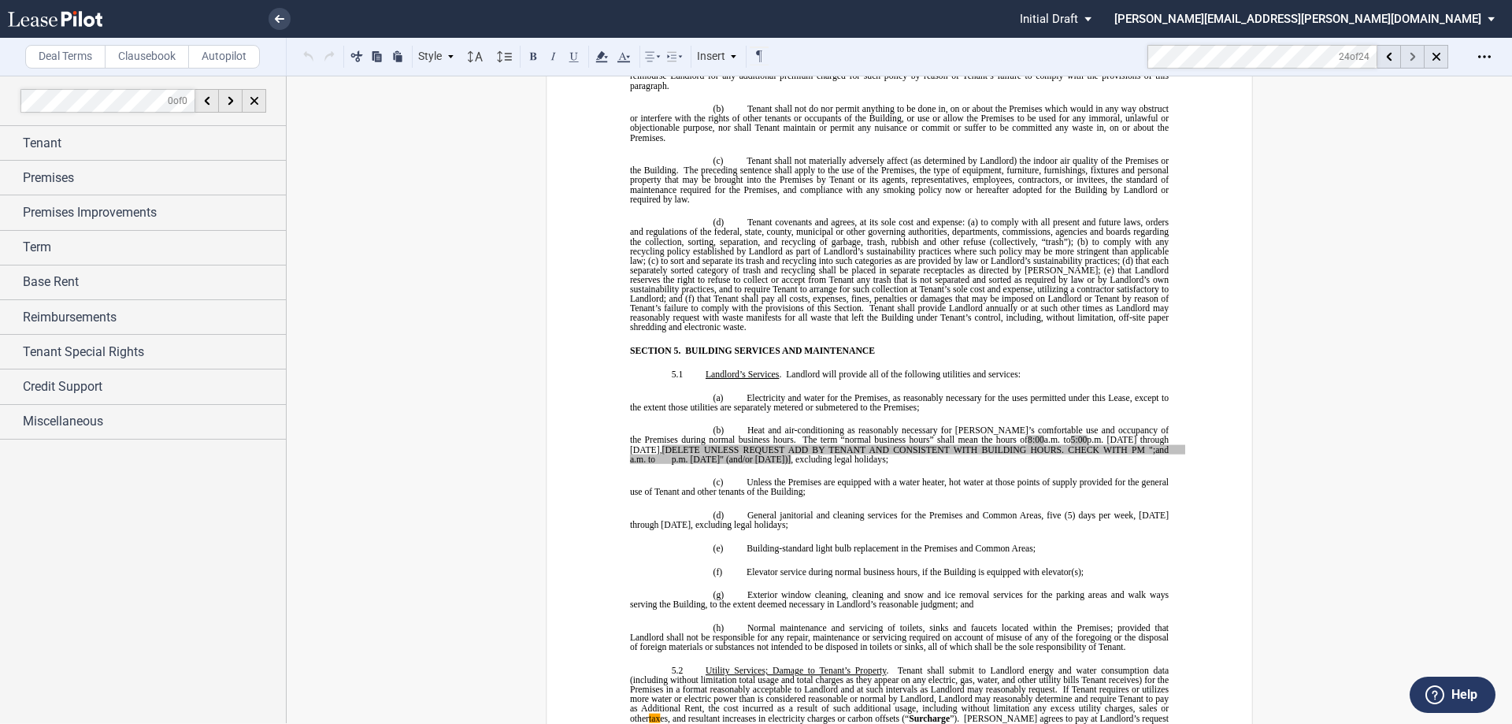
scroll to position [4284, 0]
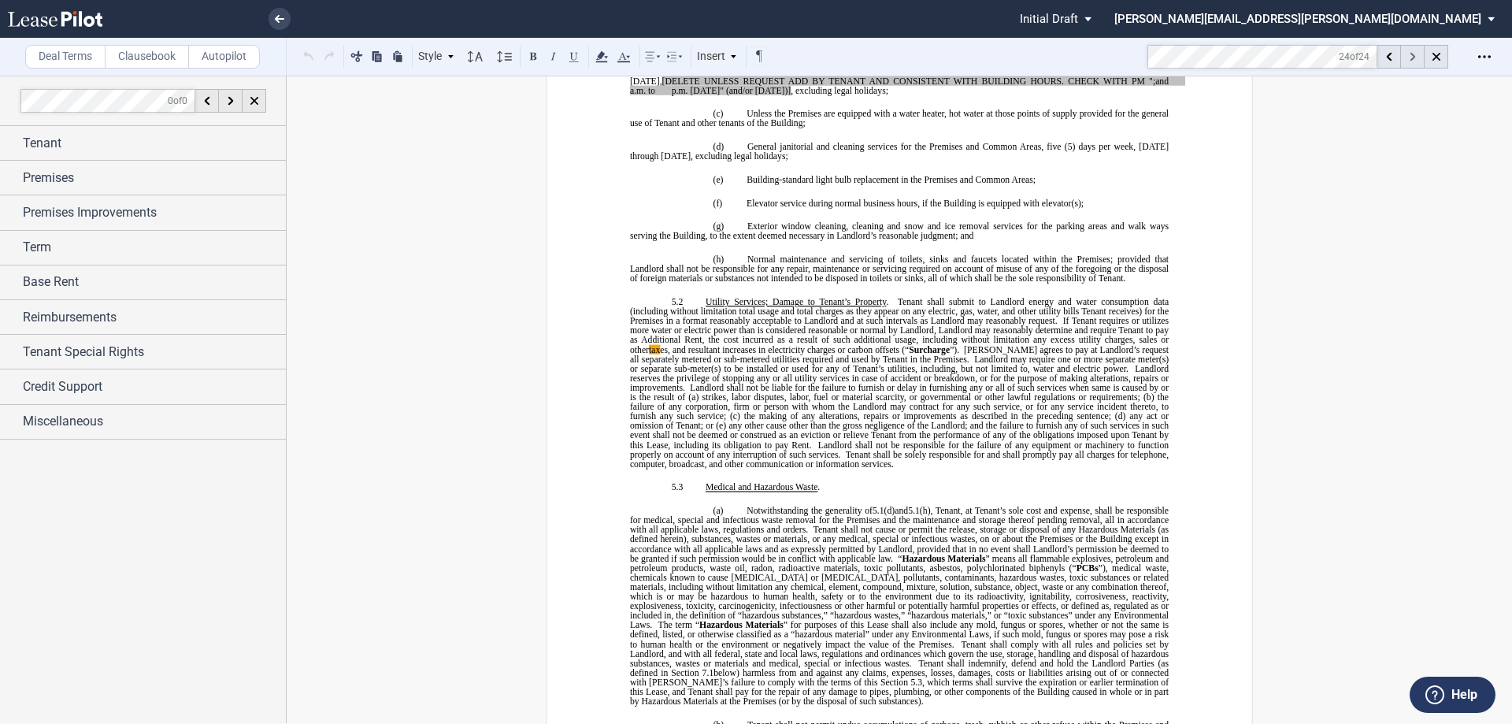
click at [1412, 58] on use at bounding box center [1413, 57] width 6 height 9
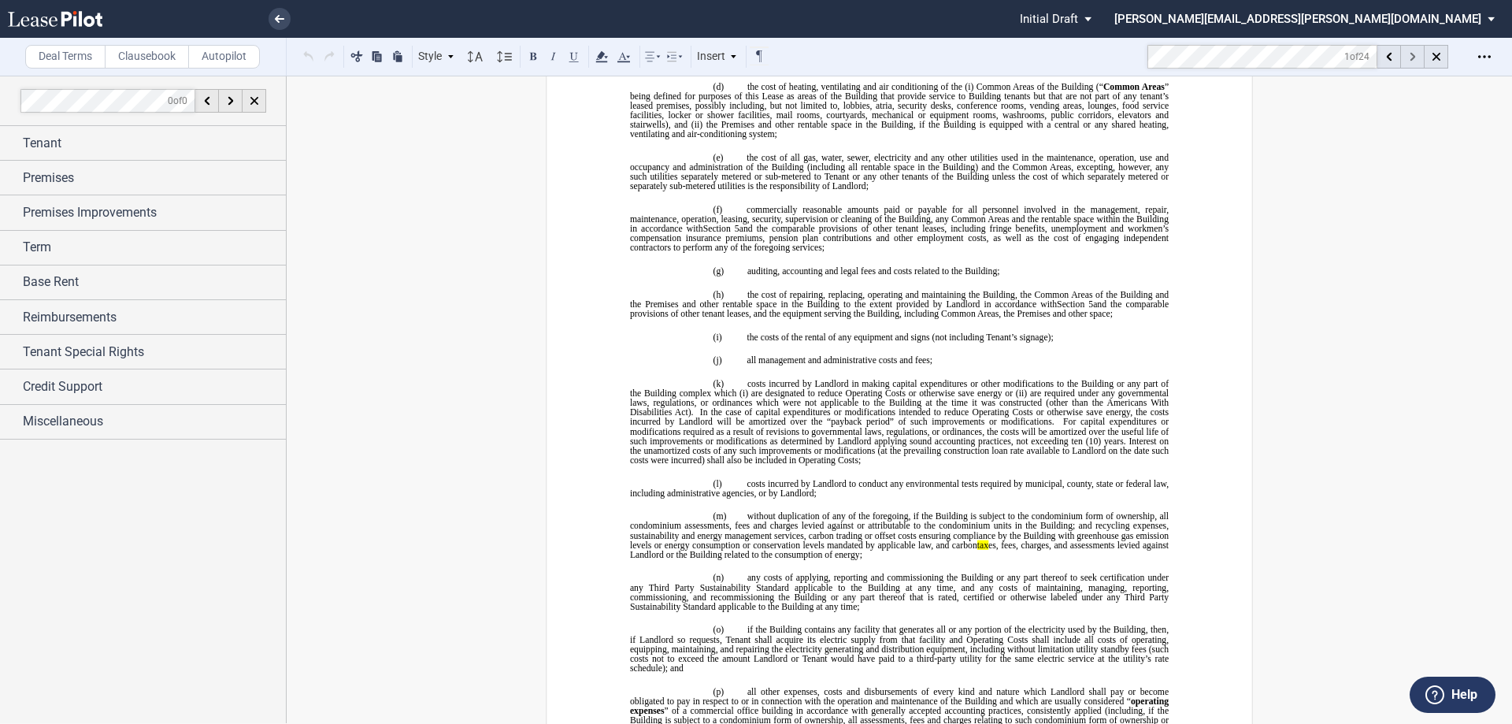
scroll to position [1185, 0]
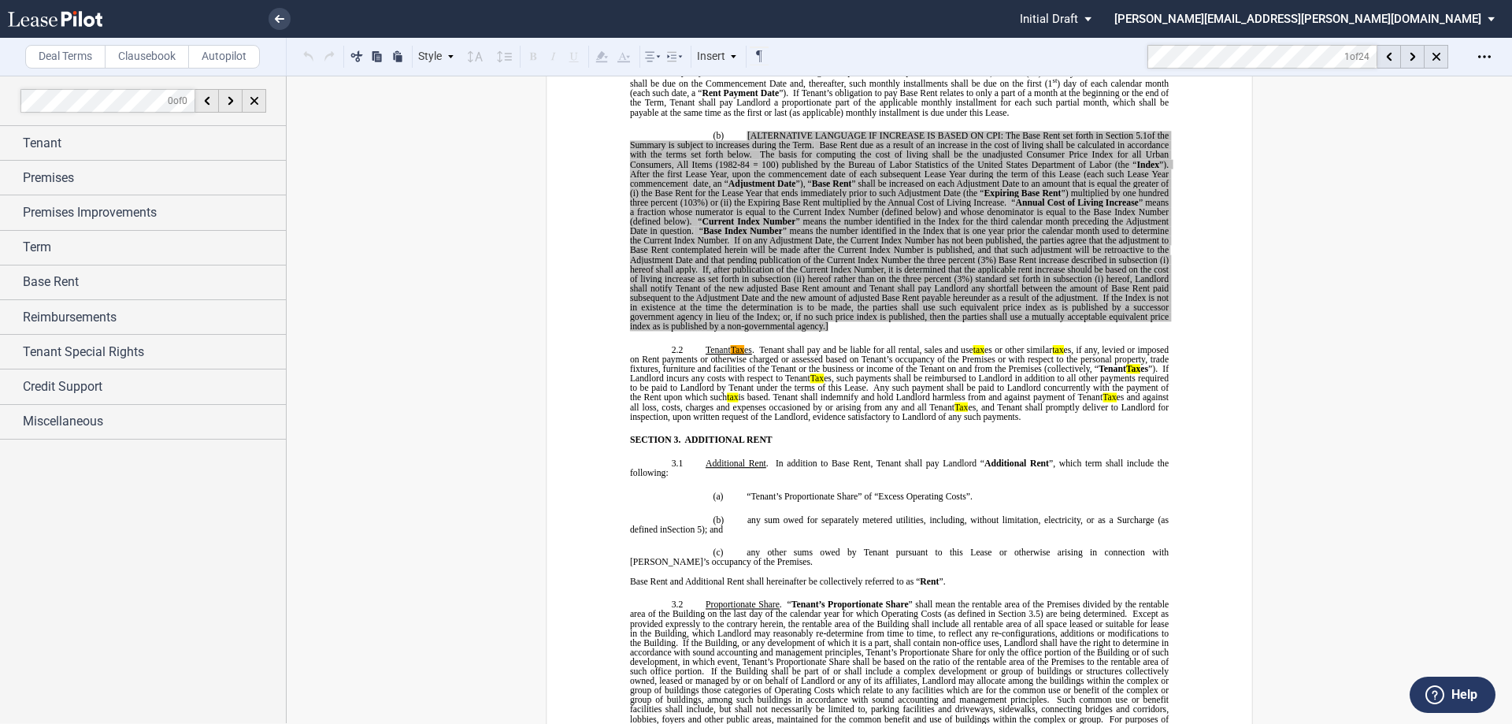
click at [1119, 58] on md-toolbar "Deal Terms Clausebook Autopilot Style SECTION 1. Section 1.1 Subsection 1 (a) S…" at bounding box center [756, 57] width 1512 height 39
